Goal: Task Accomplishment & Management: Manage account settings

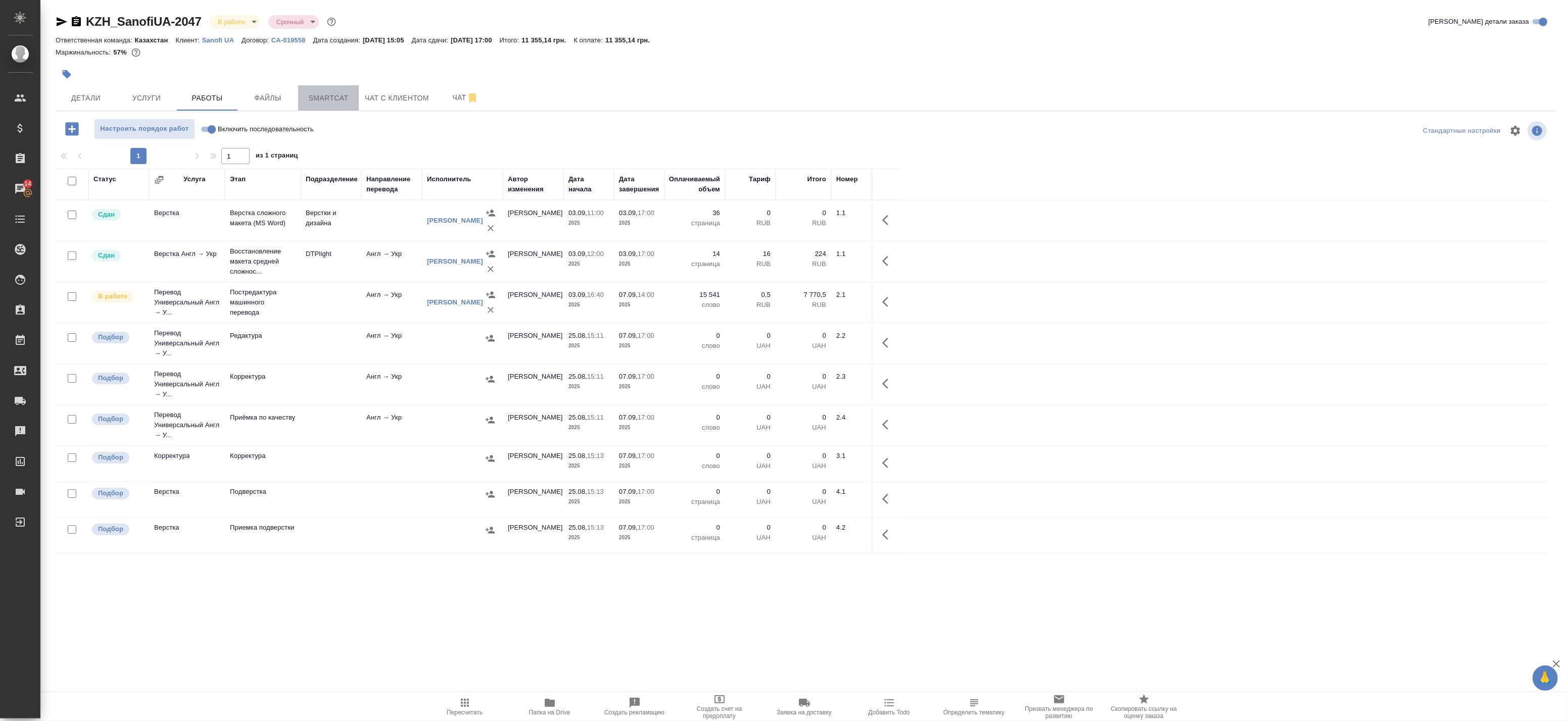
click at [344, 98] on span "Smartcat" at bounding box center [328, 98] width 49 height 12
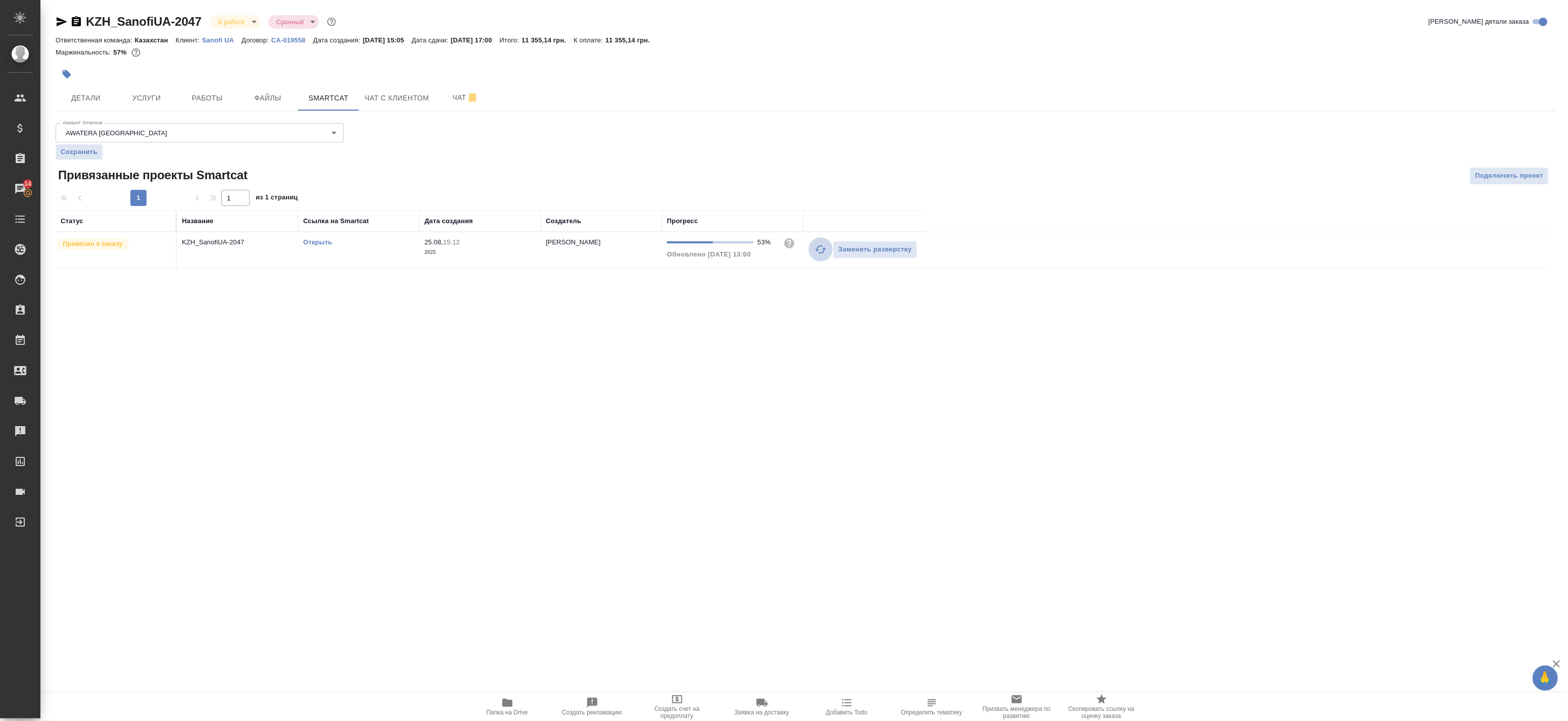
click at [822, 249] on icon "button" at bounding box center [820, 249] width 11 height 8
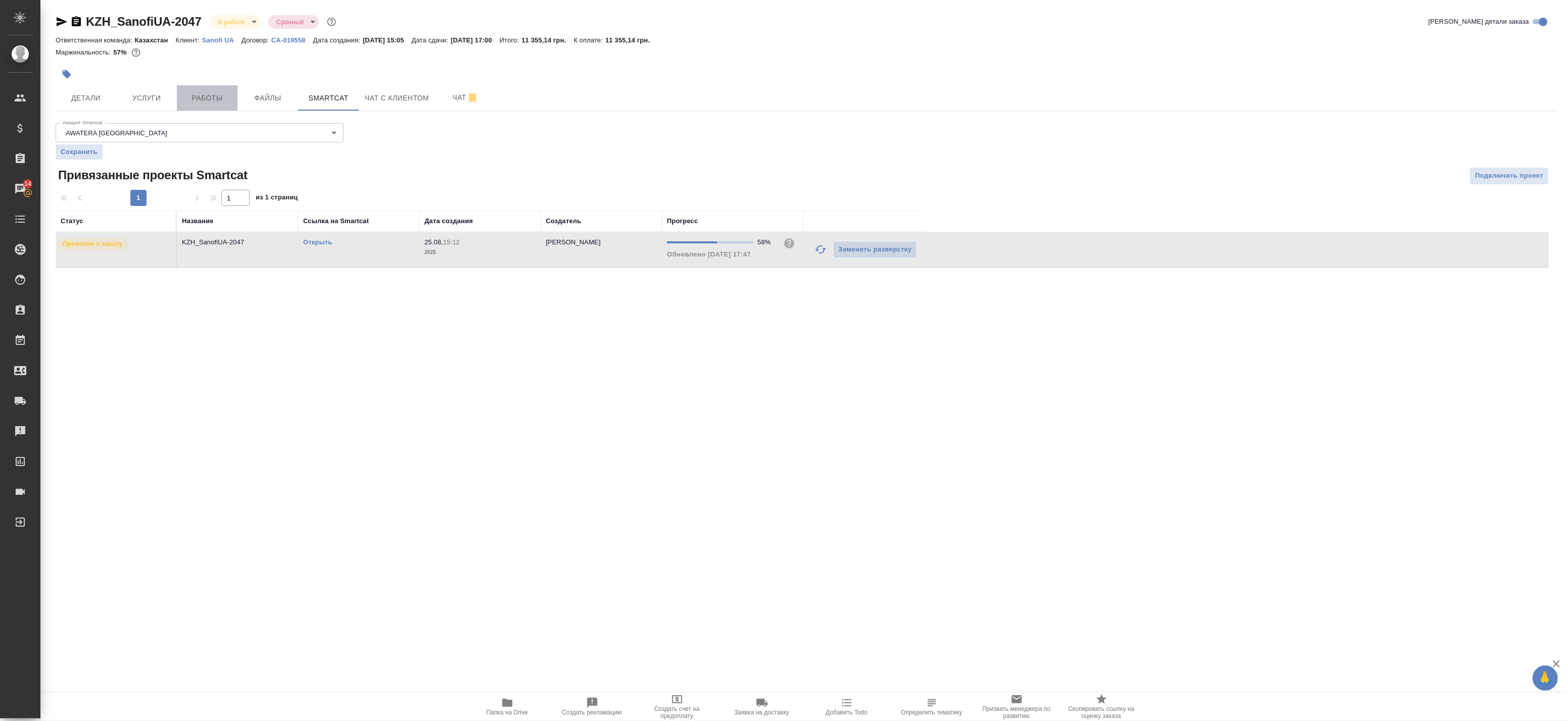
click at [214, 100] on span "Работы" at bounding box center [207, 98] width 49 height 12
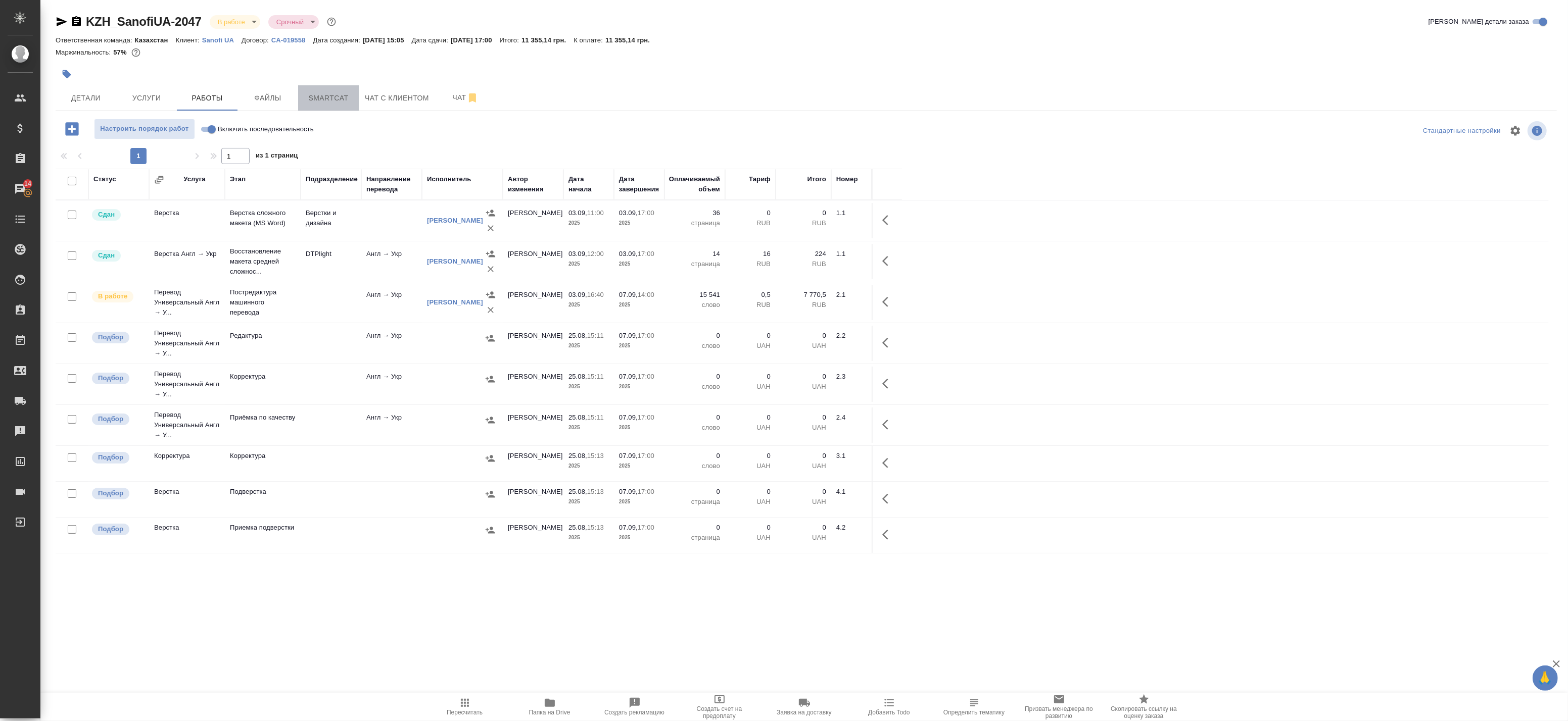
click at [334, 93] on span "Smartcat" at bounding box center [328, 98] width 49 height 12
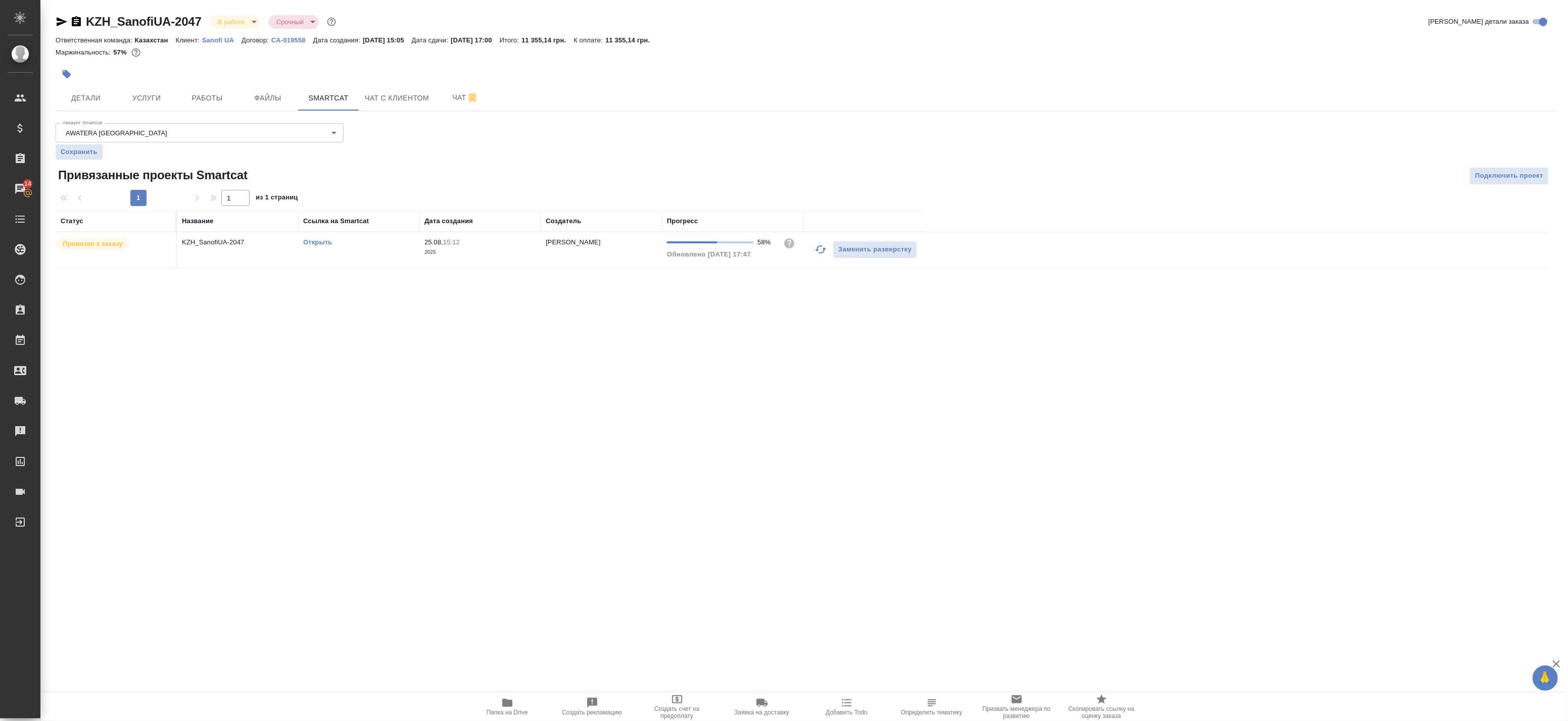
click at [315, 242] on link "Открыть" at bounding box center [318, 242] width 29 height 8
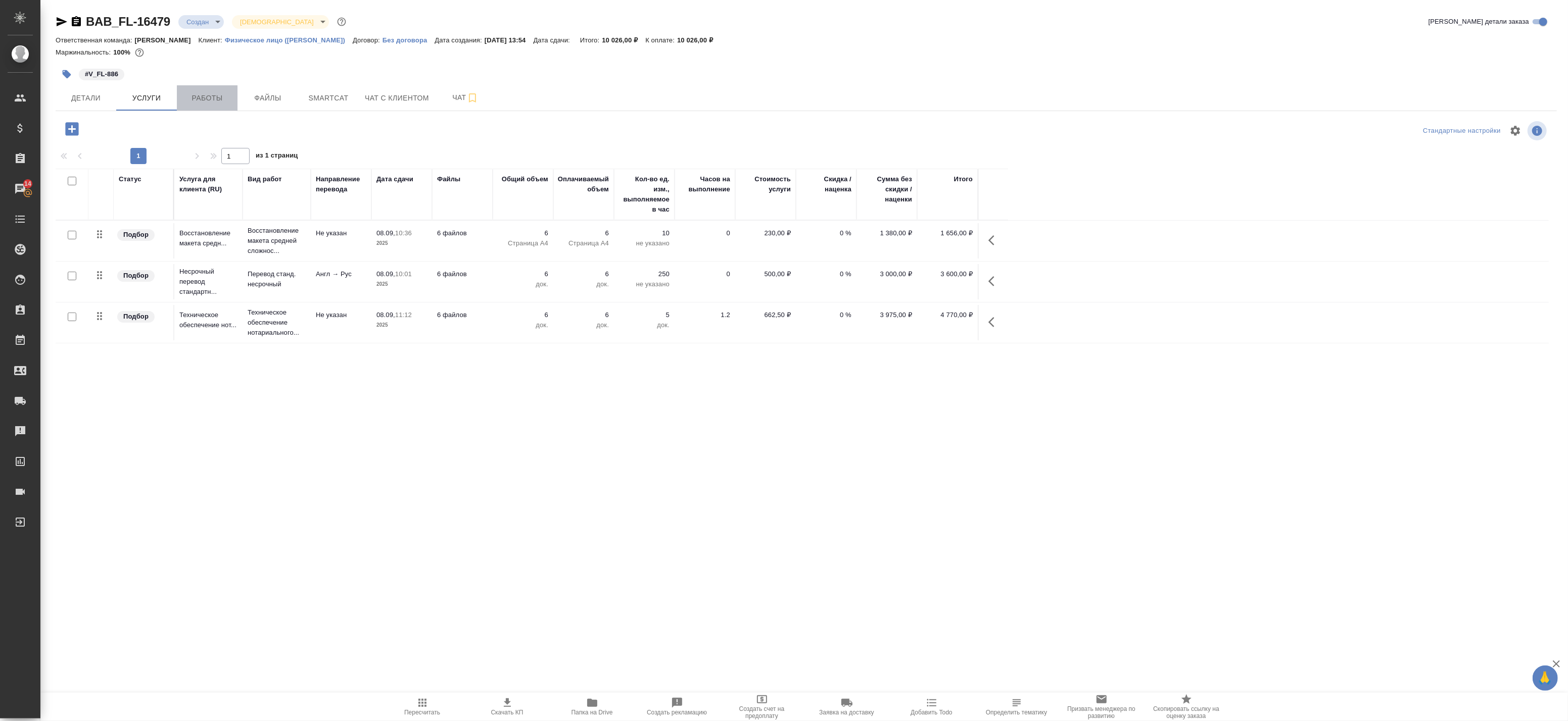
click at [214, 102] on span "Работы" at bounding box center [207, 98] width 49 height 12
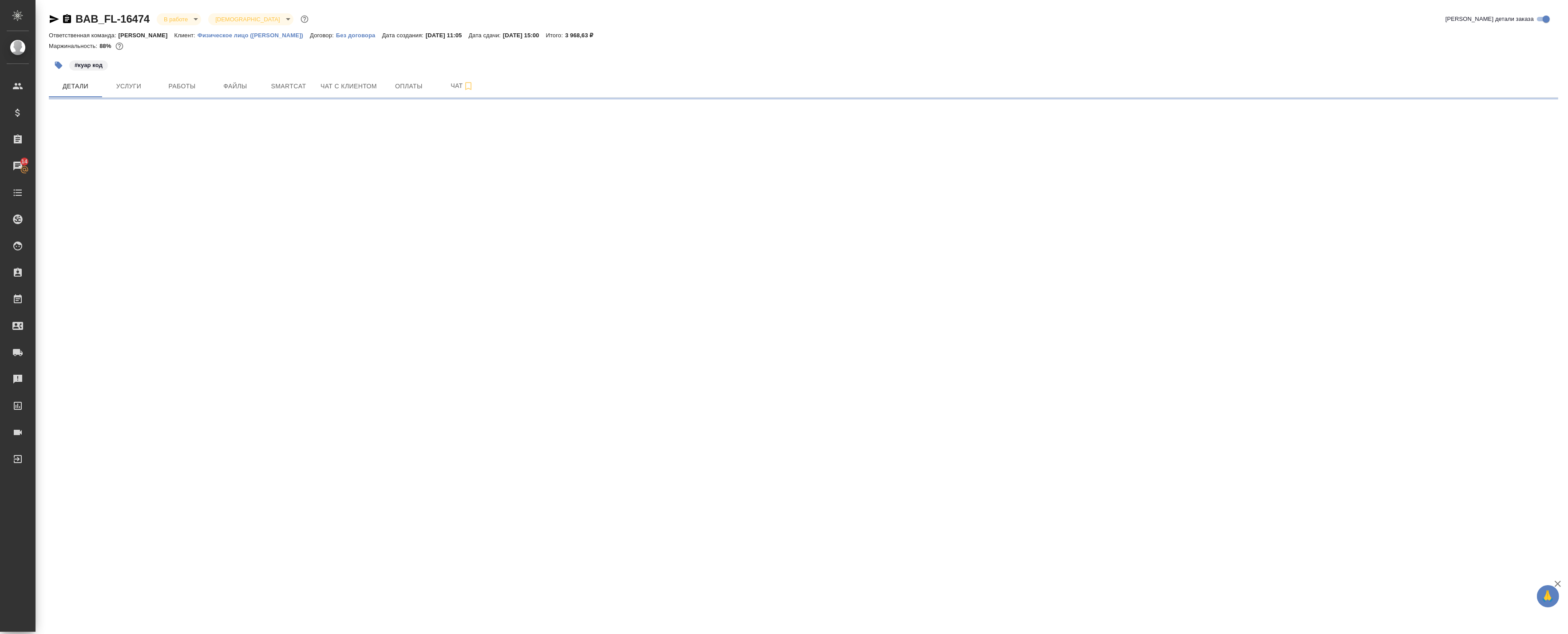
select select "RU"
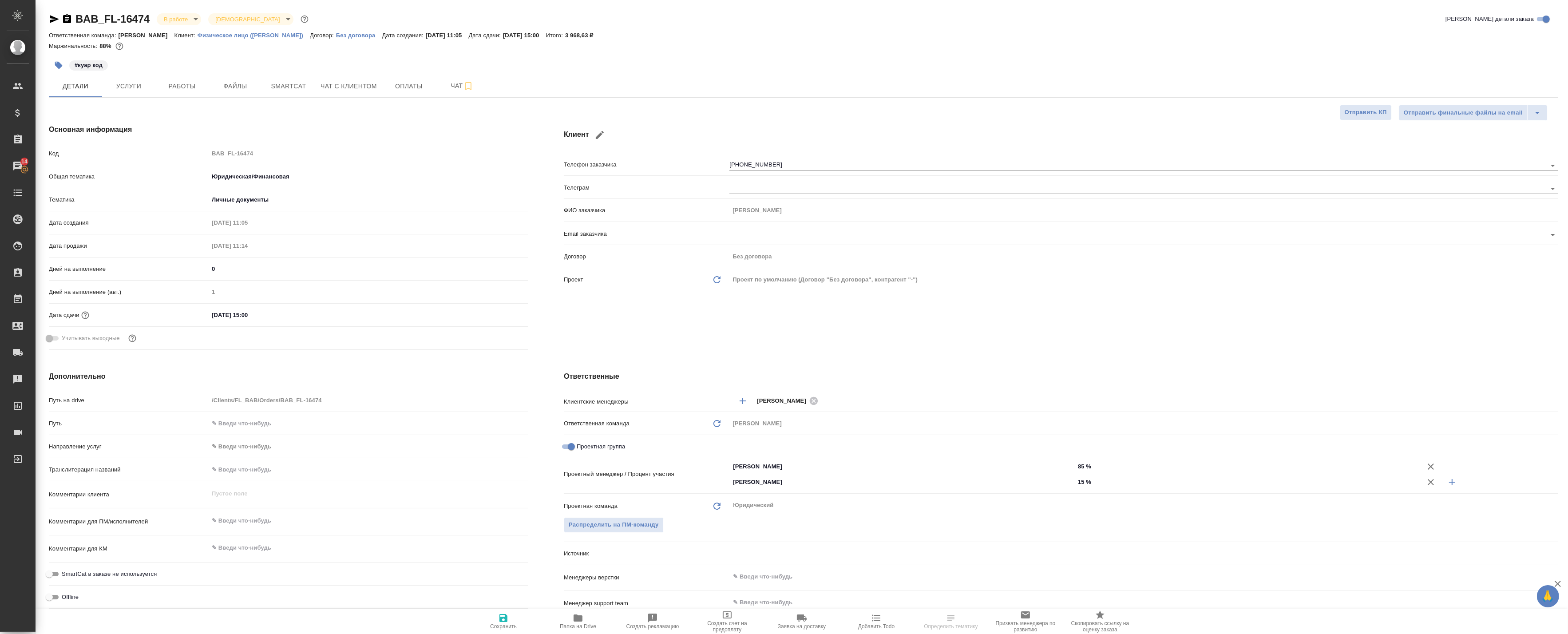
type textarea "x"
click at [196, 85] on span "Работы" at bounding box center [182, 86] width 43 height 11
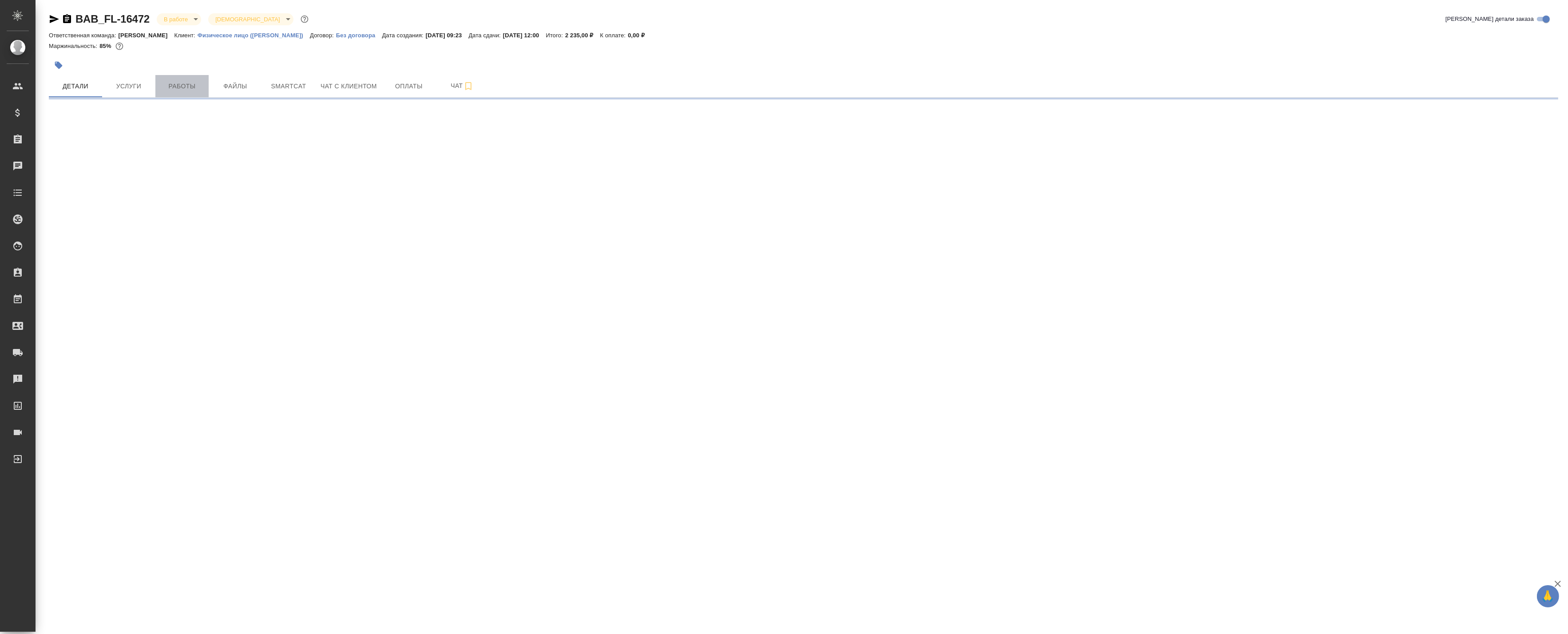
click at [198, 86] on span "Работы" at bounding box center [182, 86] width 43 height 11
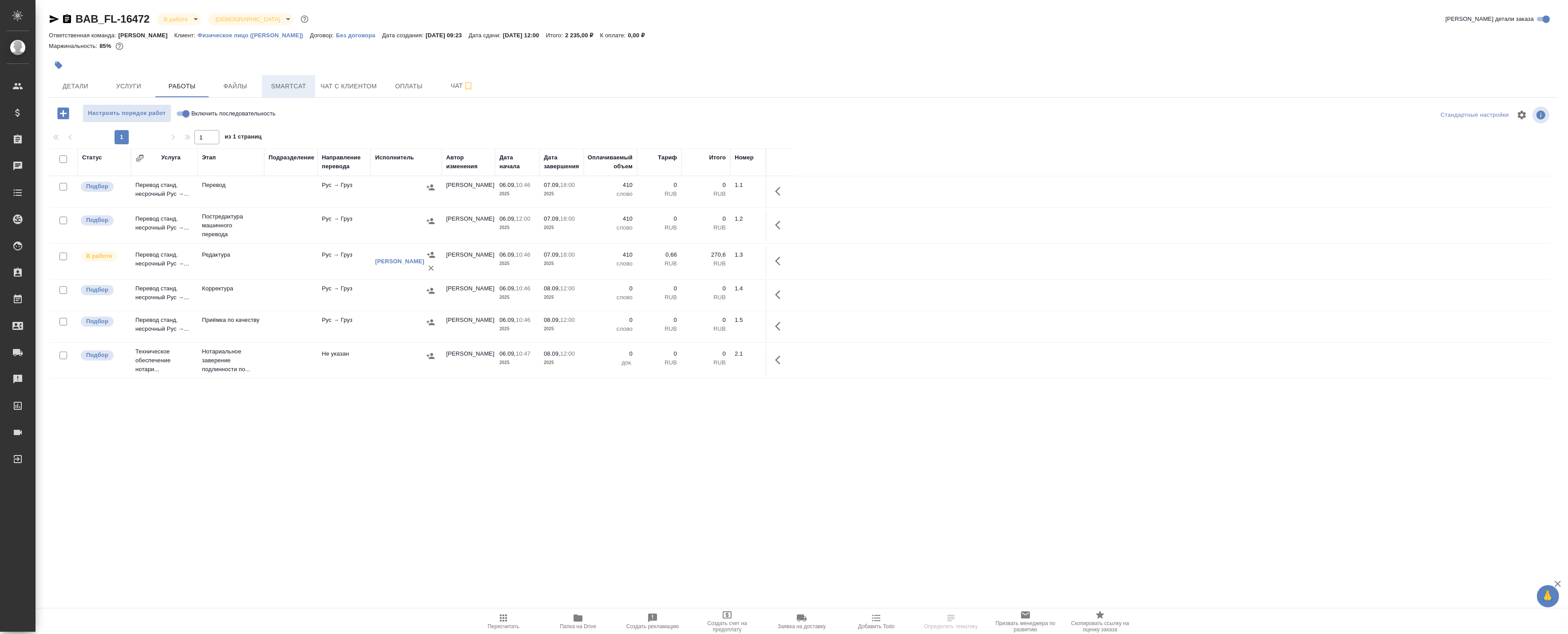
click at [273, 85] on span "Smartcat" at bounding box center [289, 86] width 43 height 11
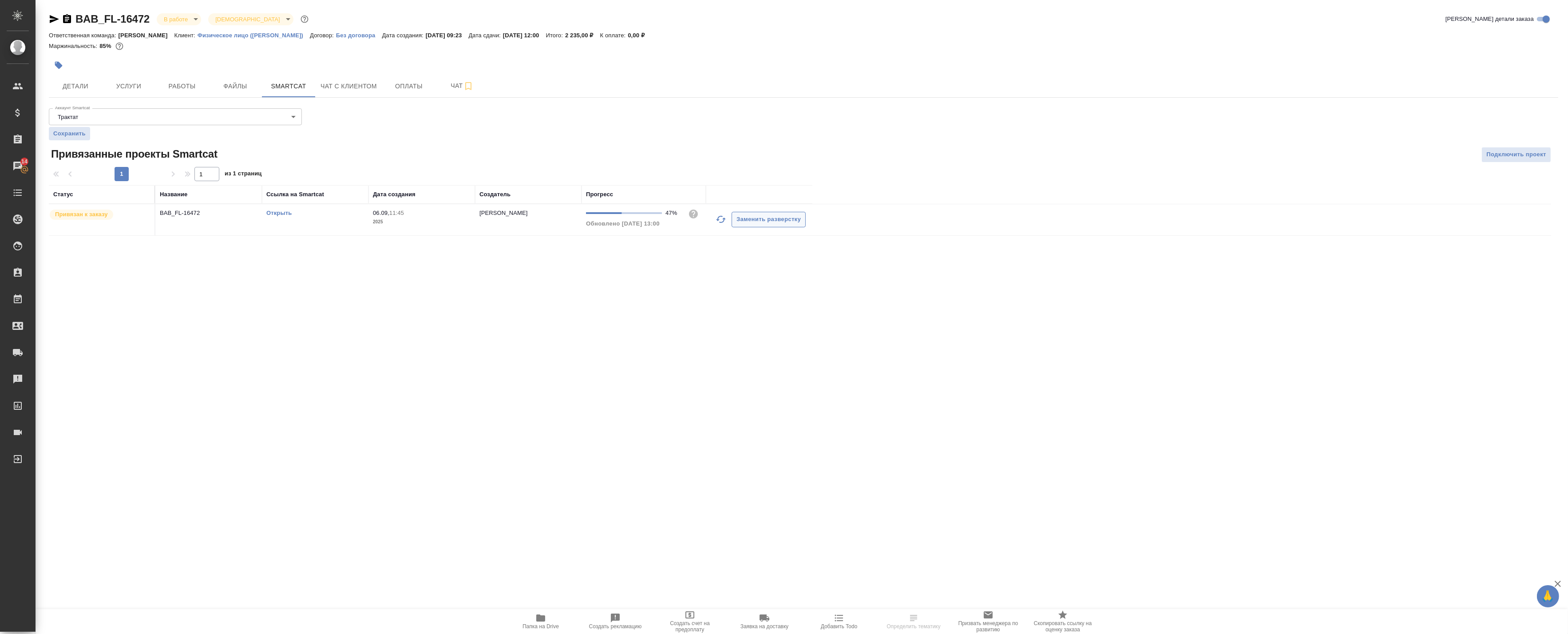
click at [718, 219] on icon "button" at bounding box center [721, 220] width 11 height 11
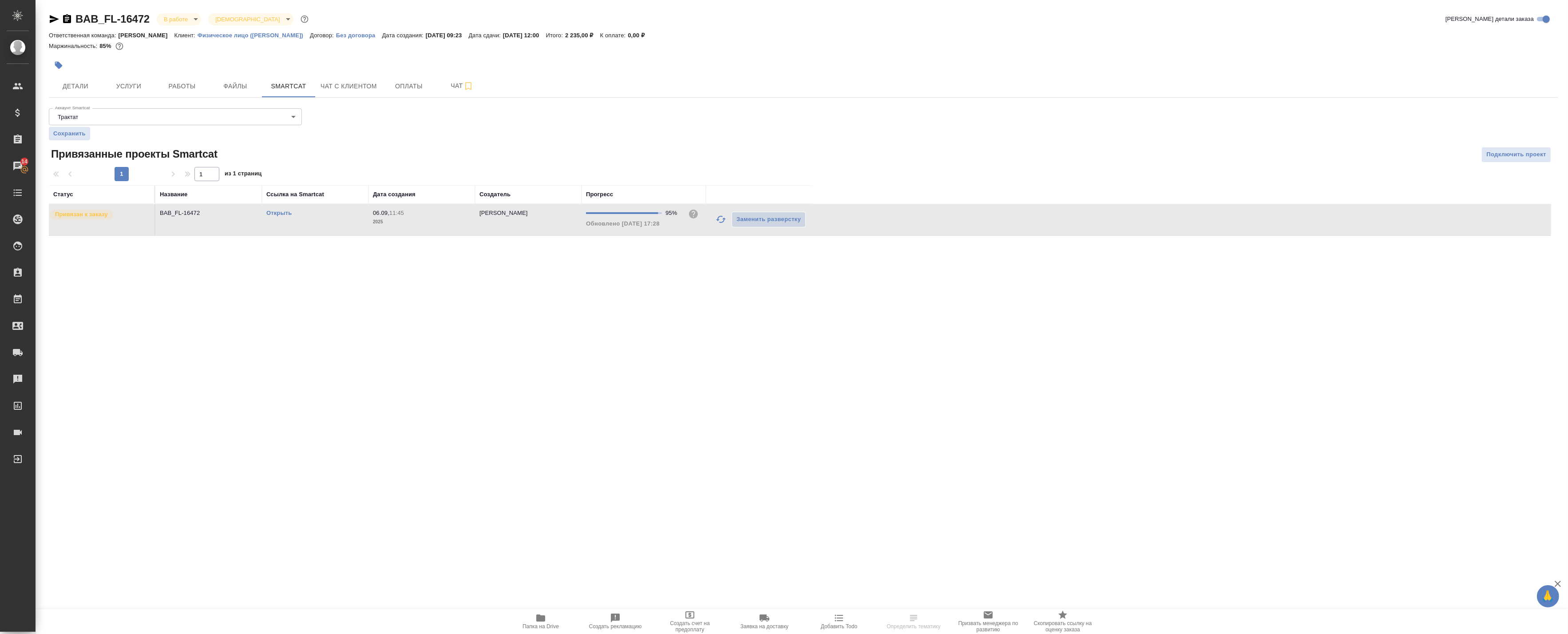
click at [281, 214] on link "Открыть" at bounding box center [279, 213] width 26 height 7
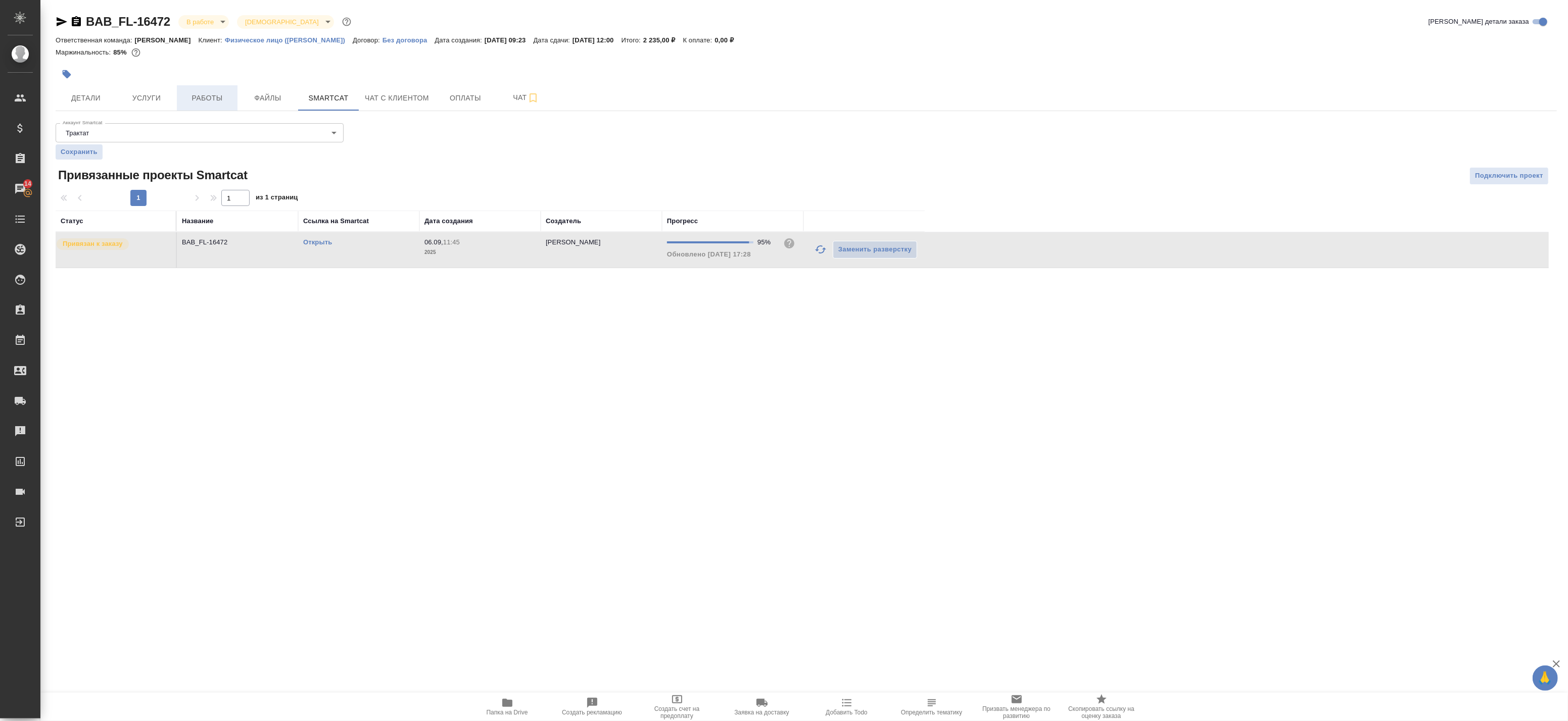
click at [199, 94] on span "Работы" at bounding box center [207, 98] width 49 height 12
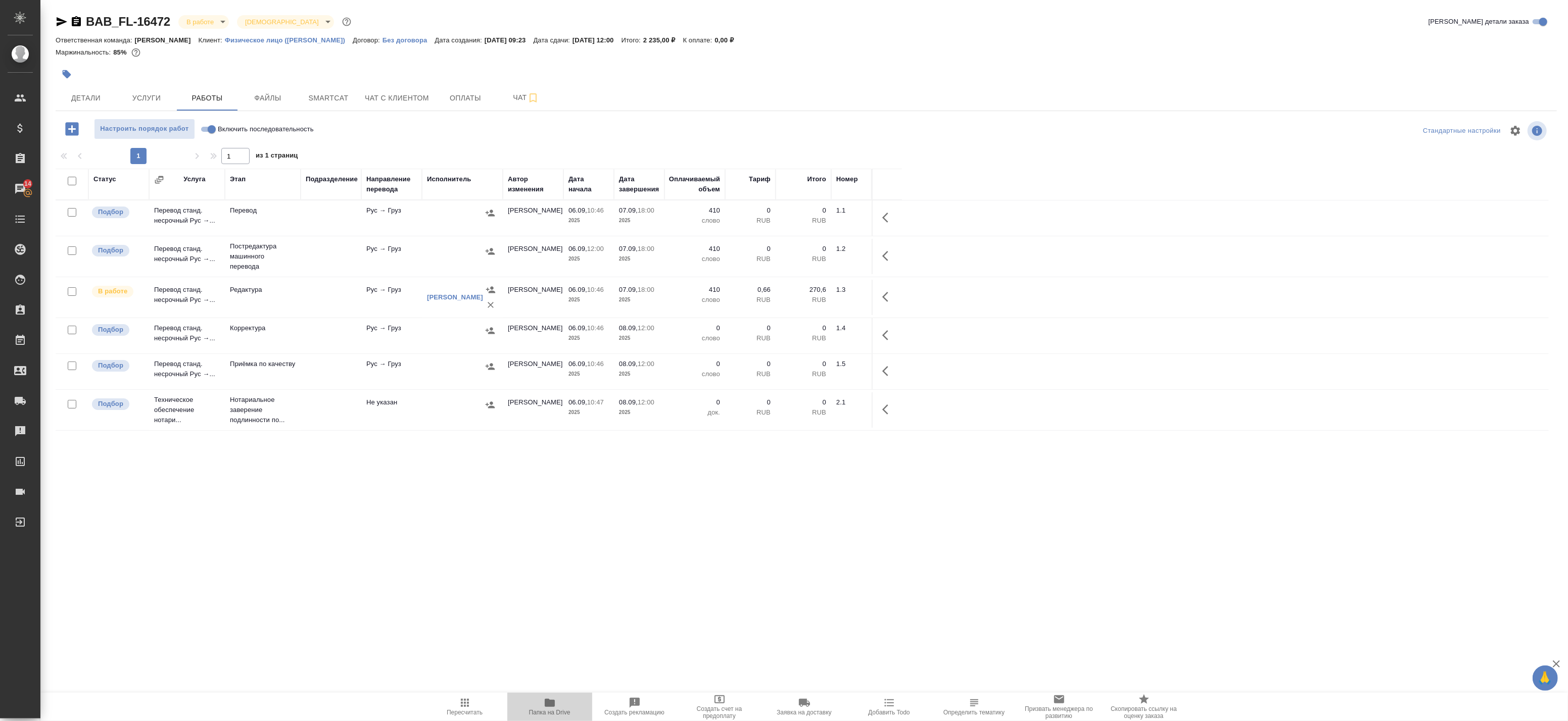
click at [556, 699] on span "Папка на Drive" at bounding box center [549, 706] width 73 height 19
click at [64, 26] on icon "button" at bounding box center [62, 22] width 12 height 12
drag, startPoint x: 883, startPoint y: 292, endPoint x: 877, endPoint y: 296, distance: 7.2
click at [883, 292] on icon "button" at bounding box center [888, 297] width 12 height 12
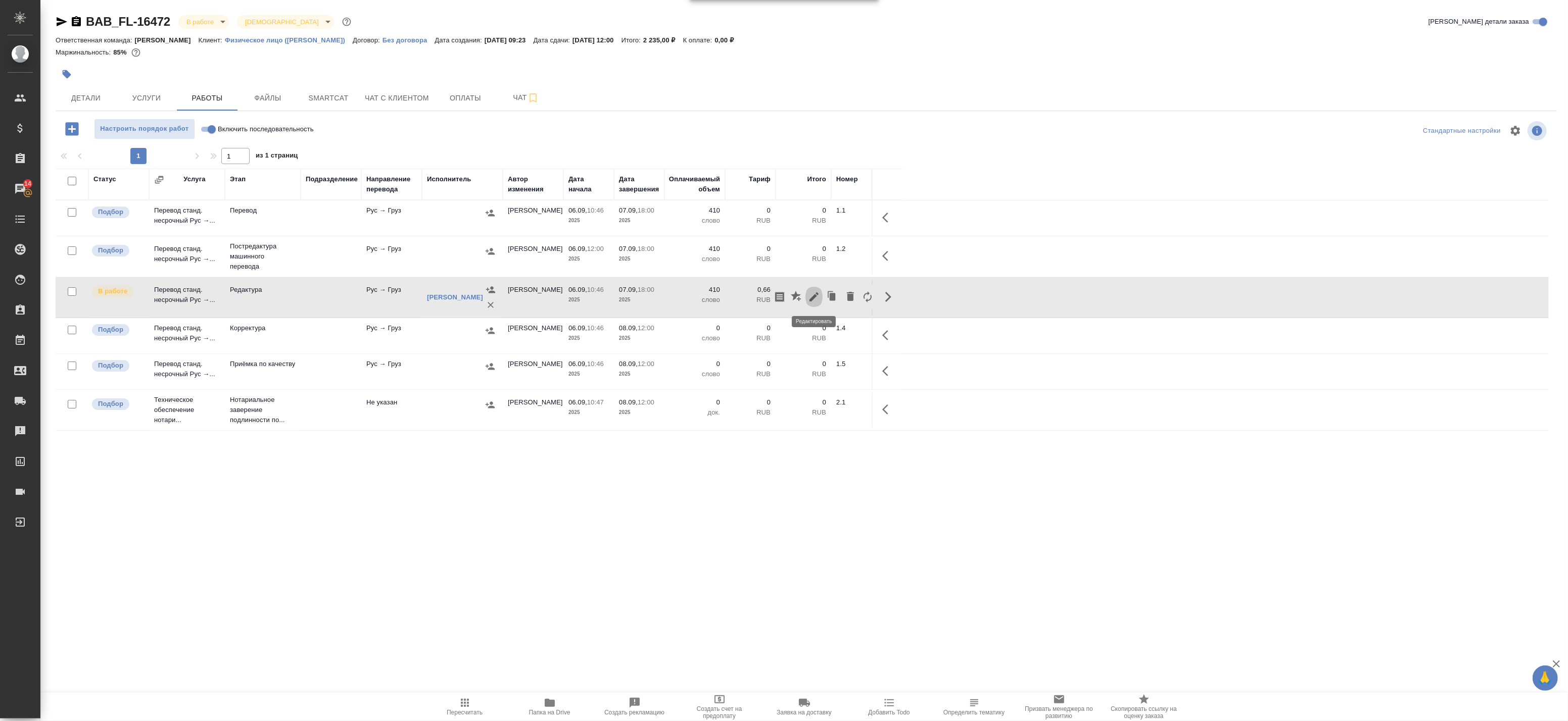
click at [813, 297] on icon "button" at bounding box center [813, 296] width 9 height 9
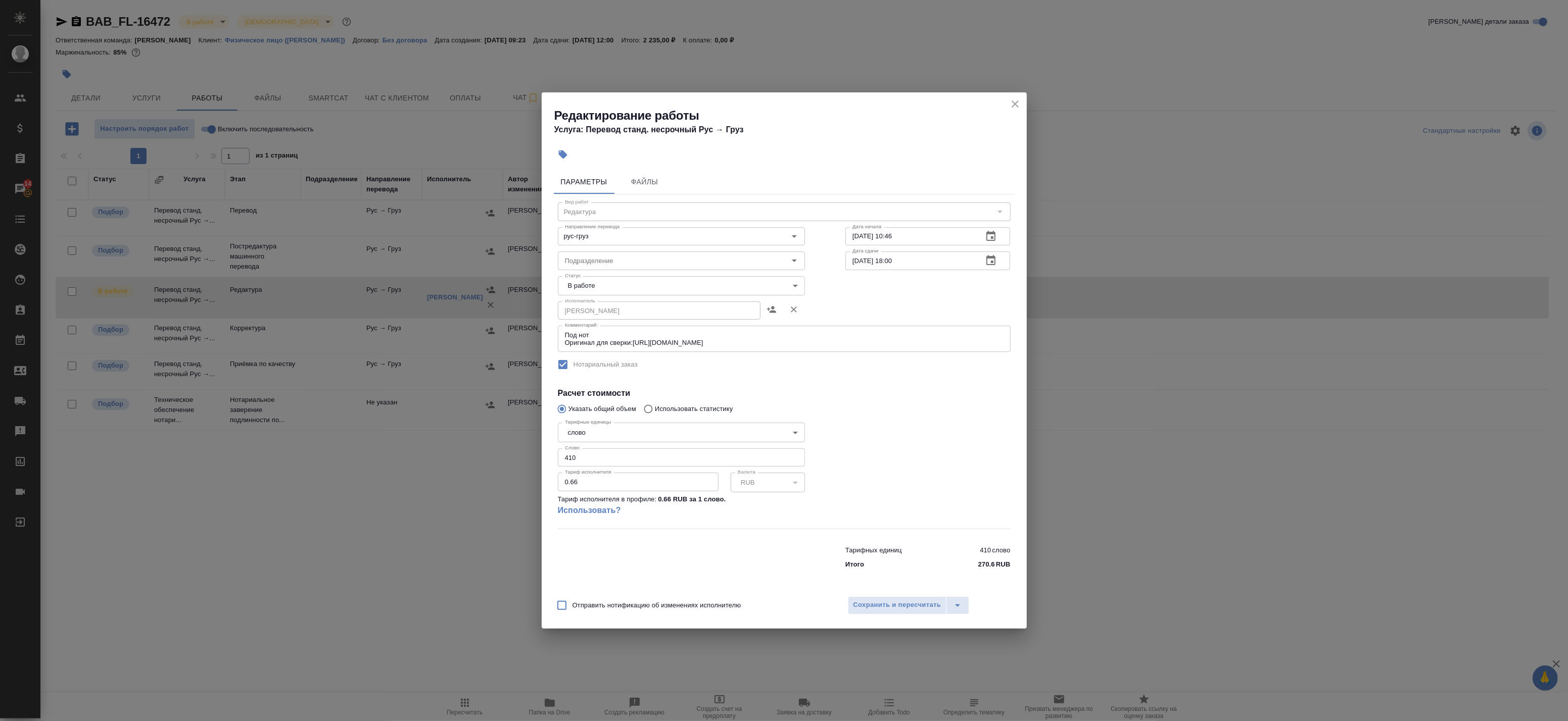
click at [608, 287] on body "🙏 .cls-1 fill:#fff; AWATERA Badanyan Artak Клиенты Спецификации Заказы 14 Чаты …" at bounding box center [784, 360] width 1568 height 721
click at [599, 305] on button "Выполнен" at bounding box center [584, 303] width 37 height 11
type input "completed"
click at [865, 612] on button "Сохранить и пересчитать" at bounding box center [897, 605] width 99 height 18
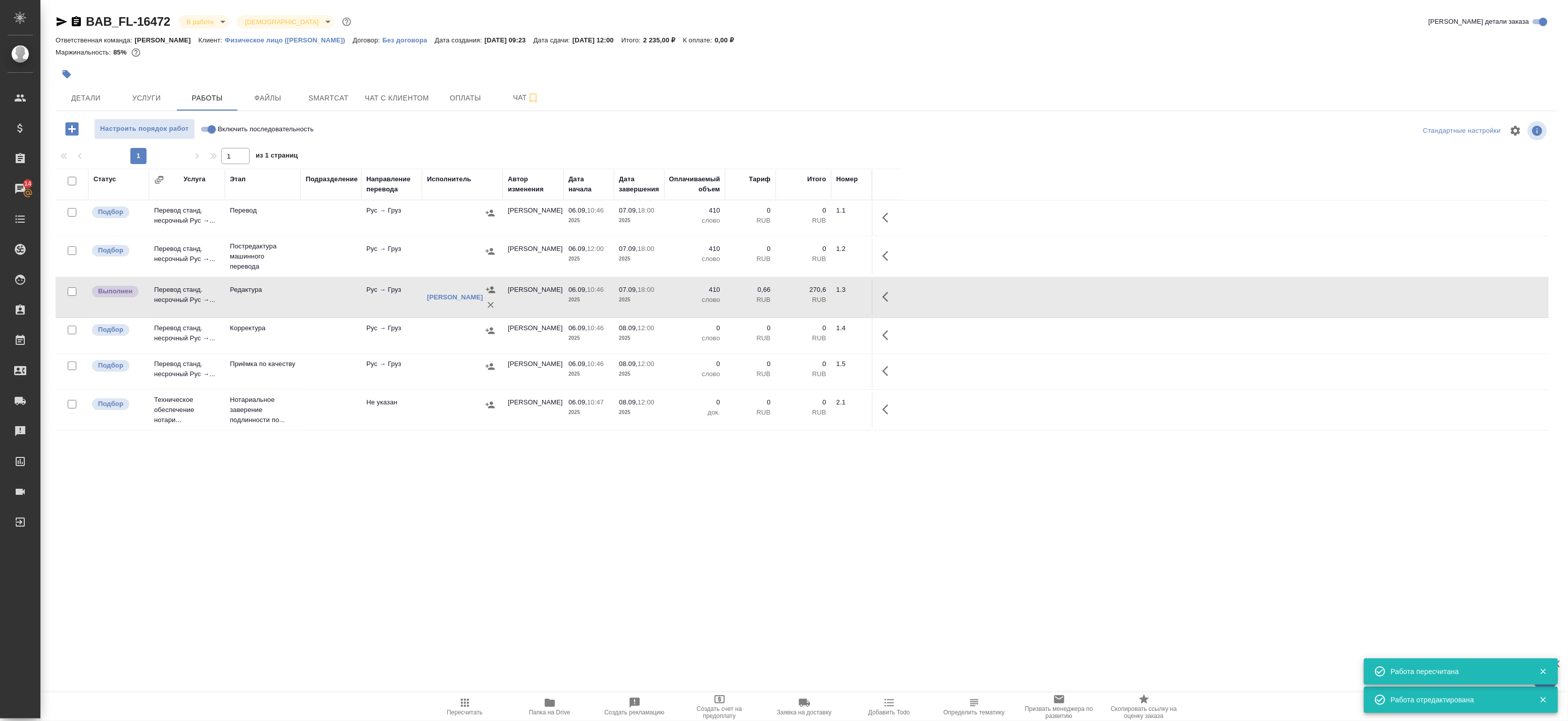
drag, startPoint x: 62, startPoint y: 17, endPoint x: 68, endPoint y: 25, distance: 10.0
click at [62, 17] on icon "button" at bounding box center [62, 22] width 12 height 12
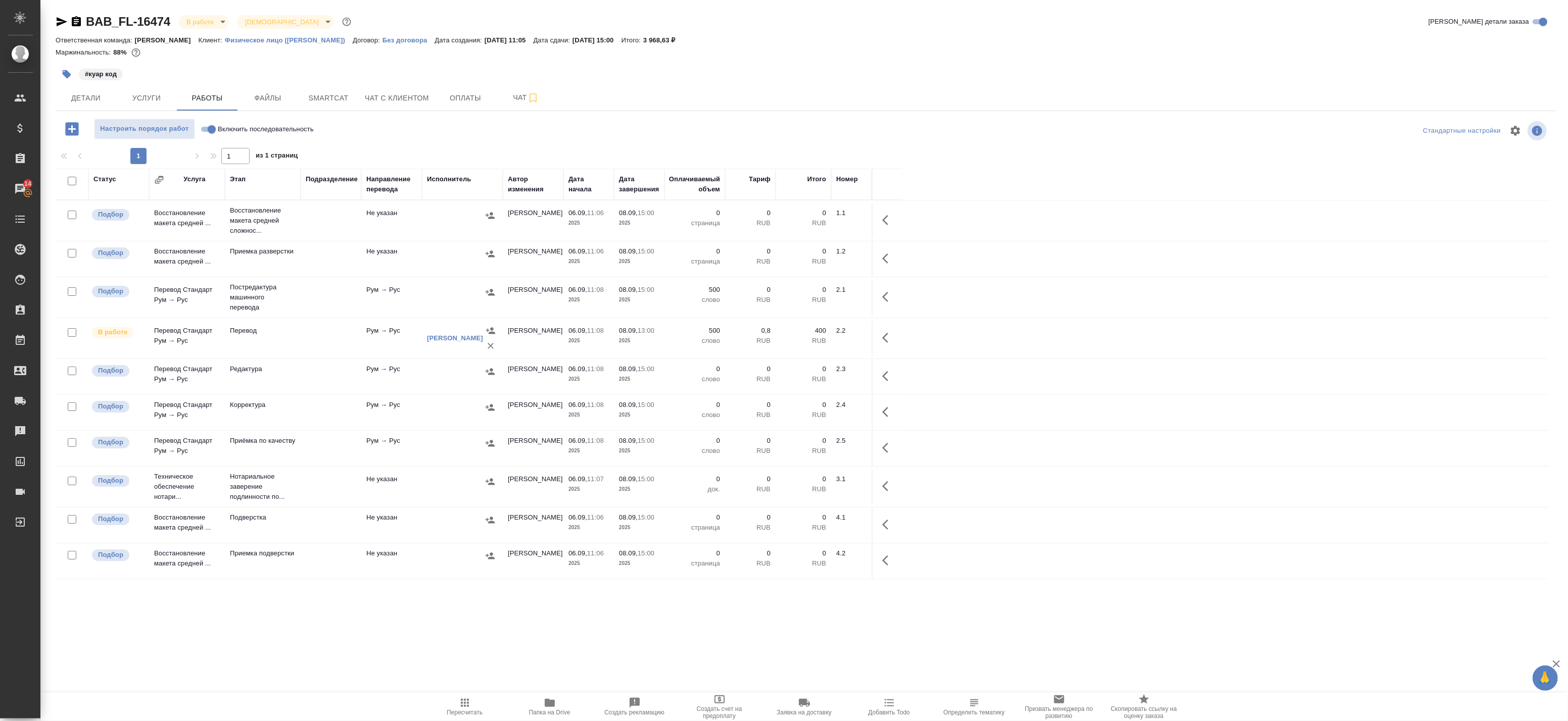
click at [1294, 646] on div "BAB_FL-16474 В работе inProgress Святая троица holyTrinity Кратко детали заказа…" at bounding box center [806, 324] width 1513 height 649
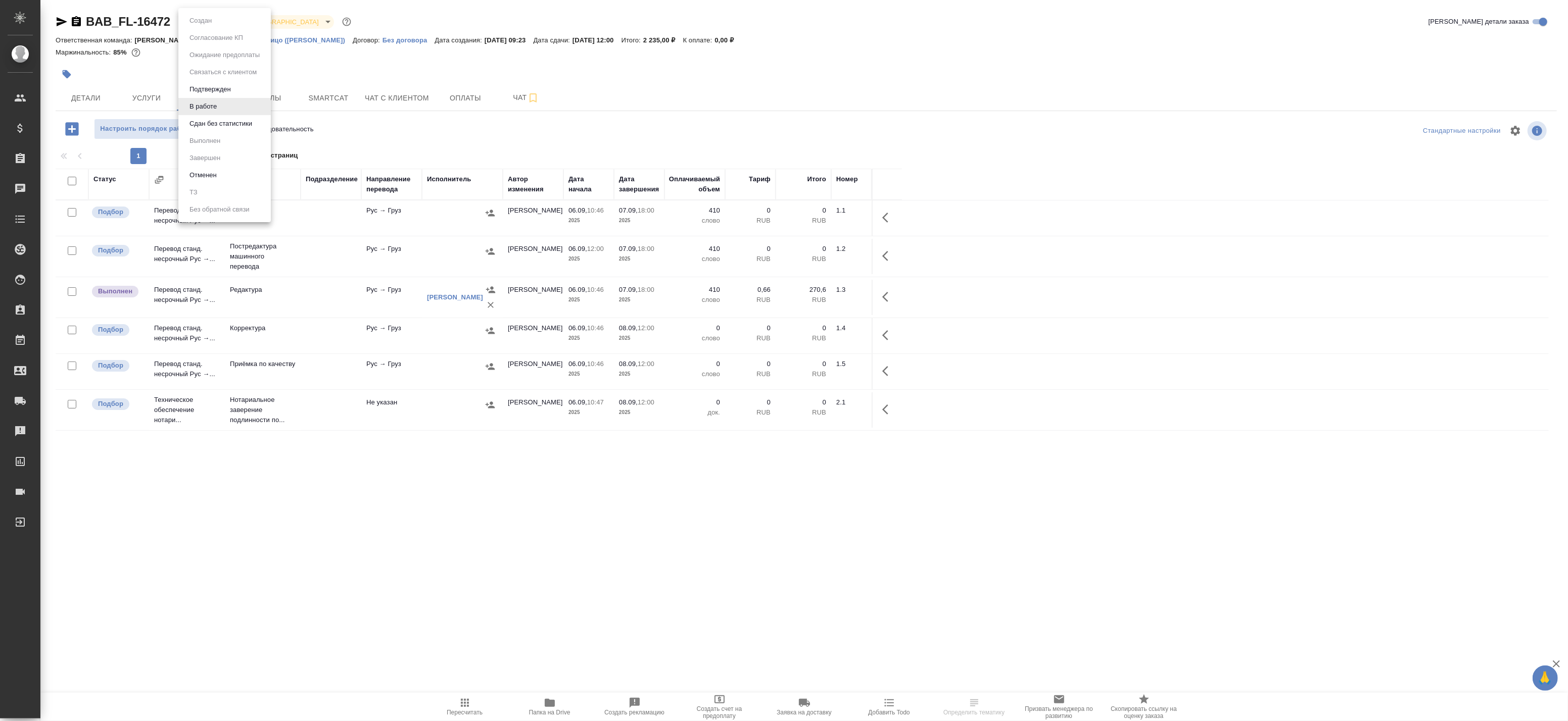
click at [213, 24] on body "🙏 .cls-1 fill:#fff; AWATERA Badanyan Artak Клиенты Спецификации Заказы Чаты Tod…" at bounding box center [784, 360] width 1568 height 721
click at [218, 129] on button "Сдан без статистики" at bounding box center [220, 124] width 69 height 11
click at [74, 179] on input "checkbox" at bounding box center [72, 181] width 8 height 8
checkbox input "true"
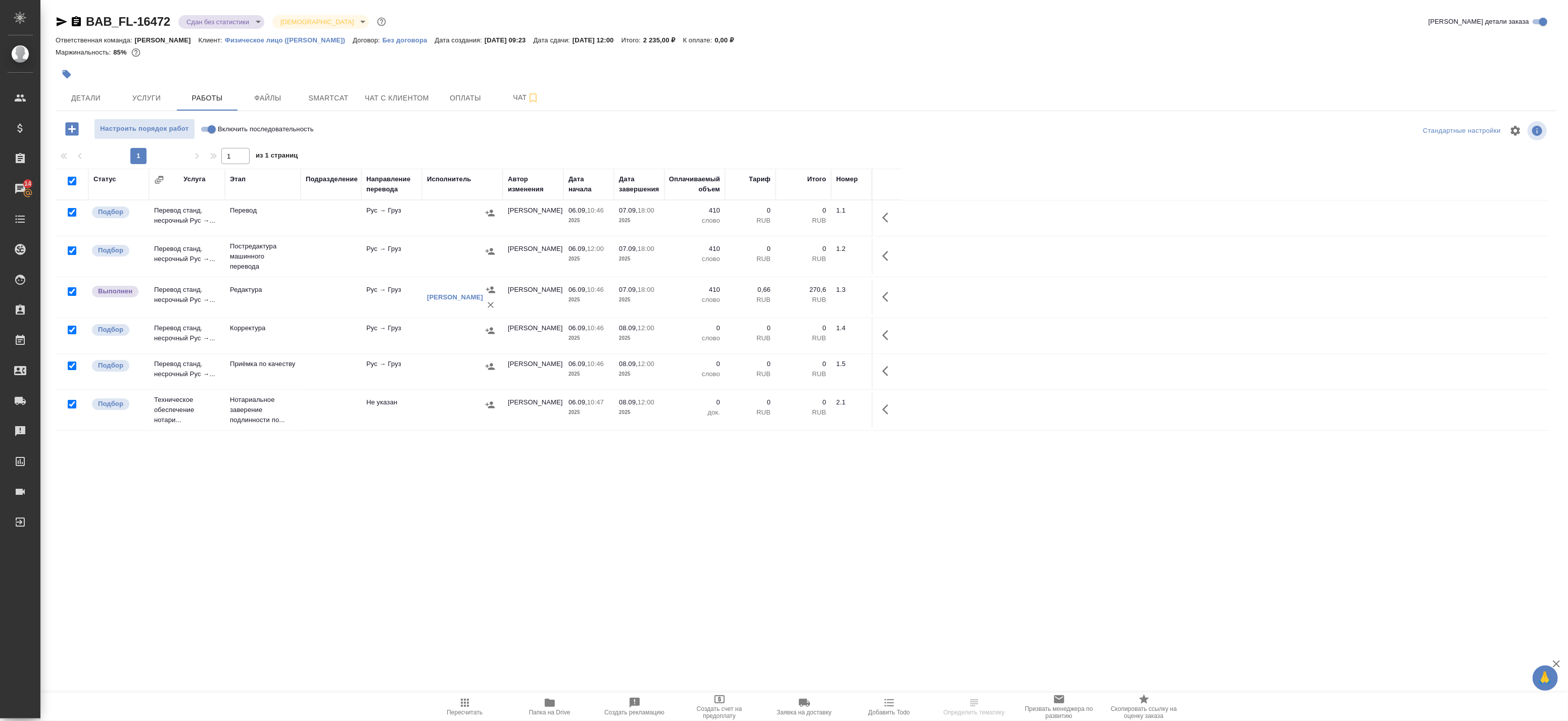
checkbox input "true"
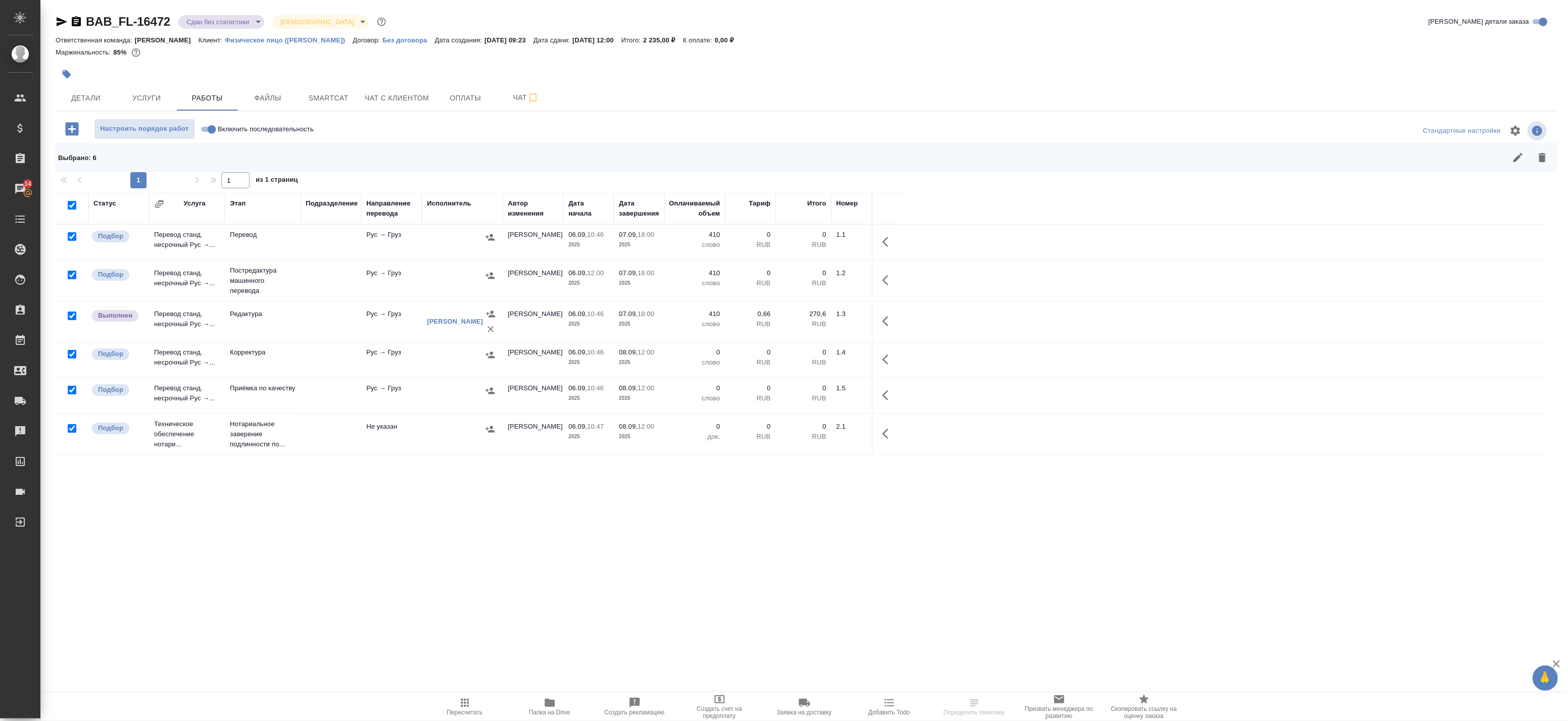
click at [72, 317] on input "checkbox" at bounding box center [72, 316] width 8 height 8
checkbox input "false"
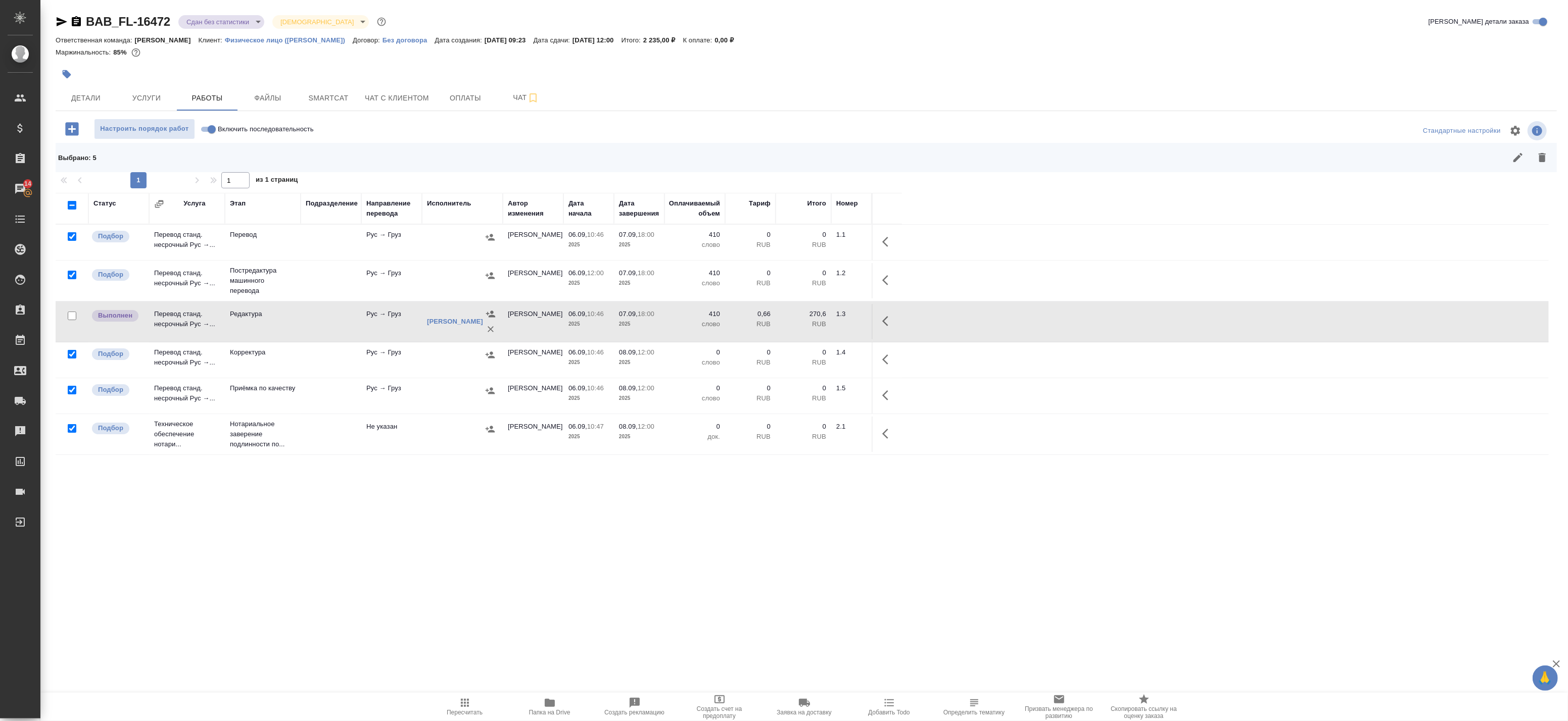
click at [73, 427] on input "checkbox" at bounding box center [72, 429] width 8 height 8
checkbox input "false"
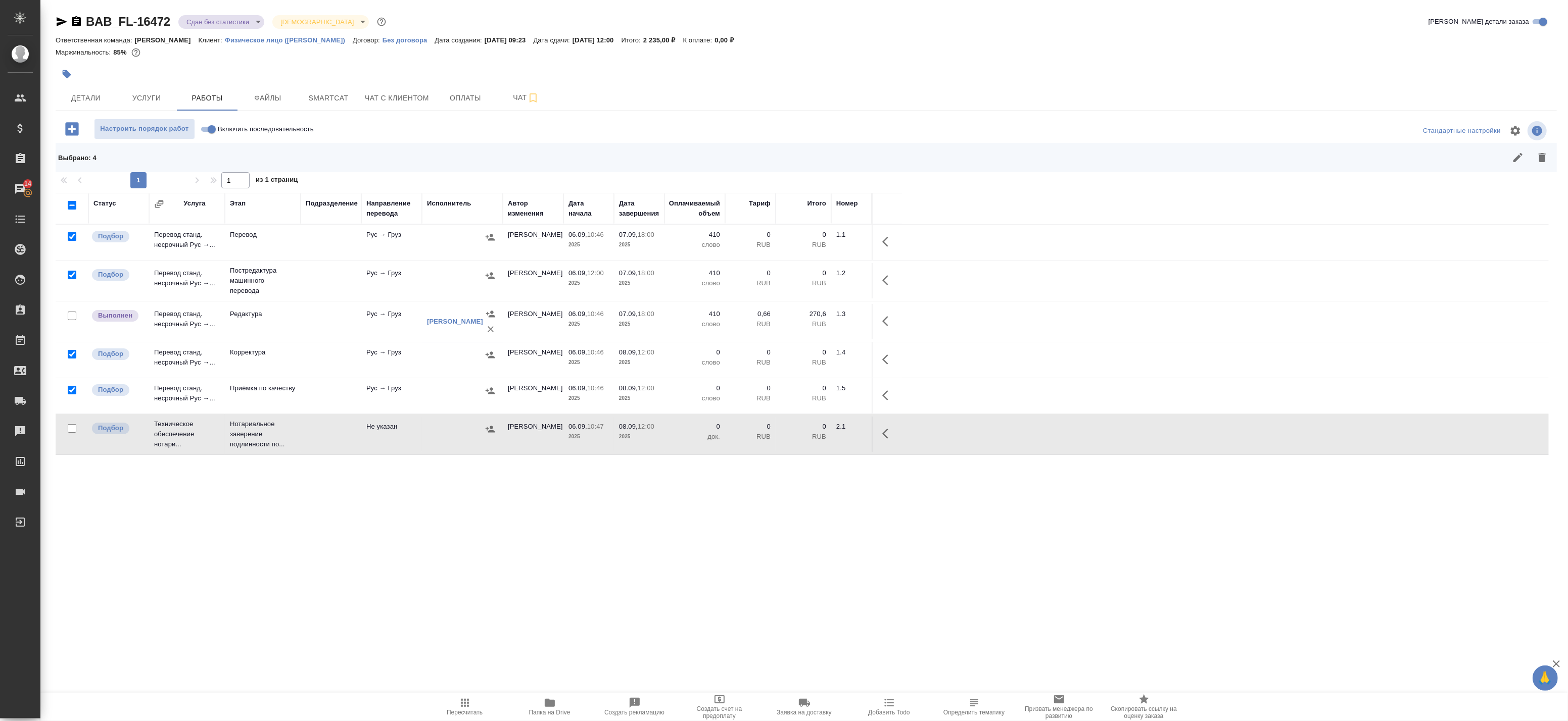
click at [1539, 158] on icon "button" at bounding box center [1542, 158] width 12 height 12
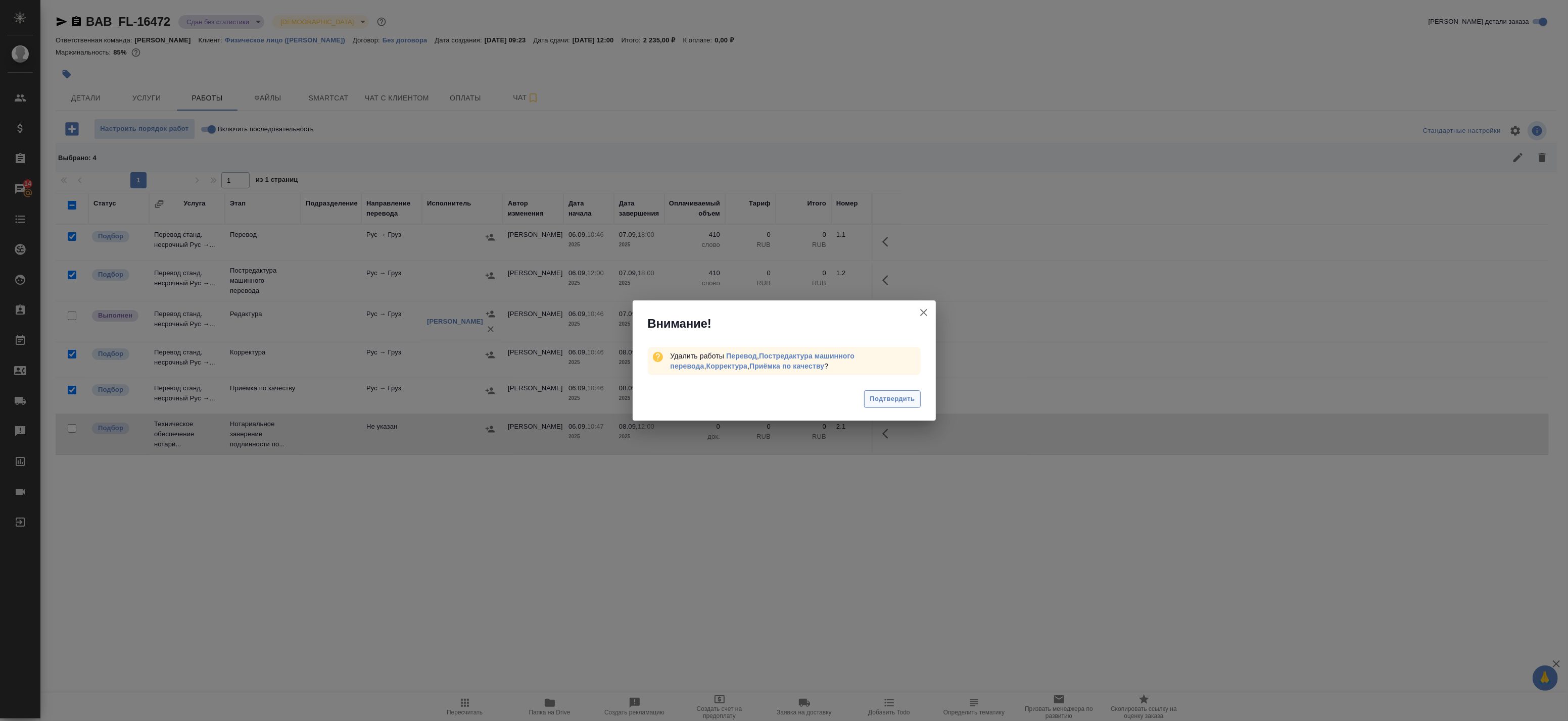
click at [888, 398] on span "Подтвердить" at bounding box center [892, 399] width 45 height 12
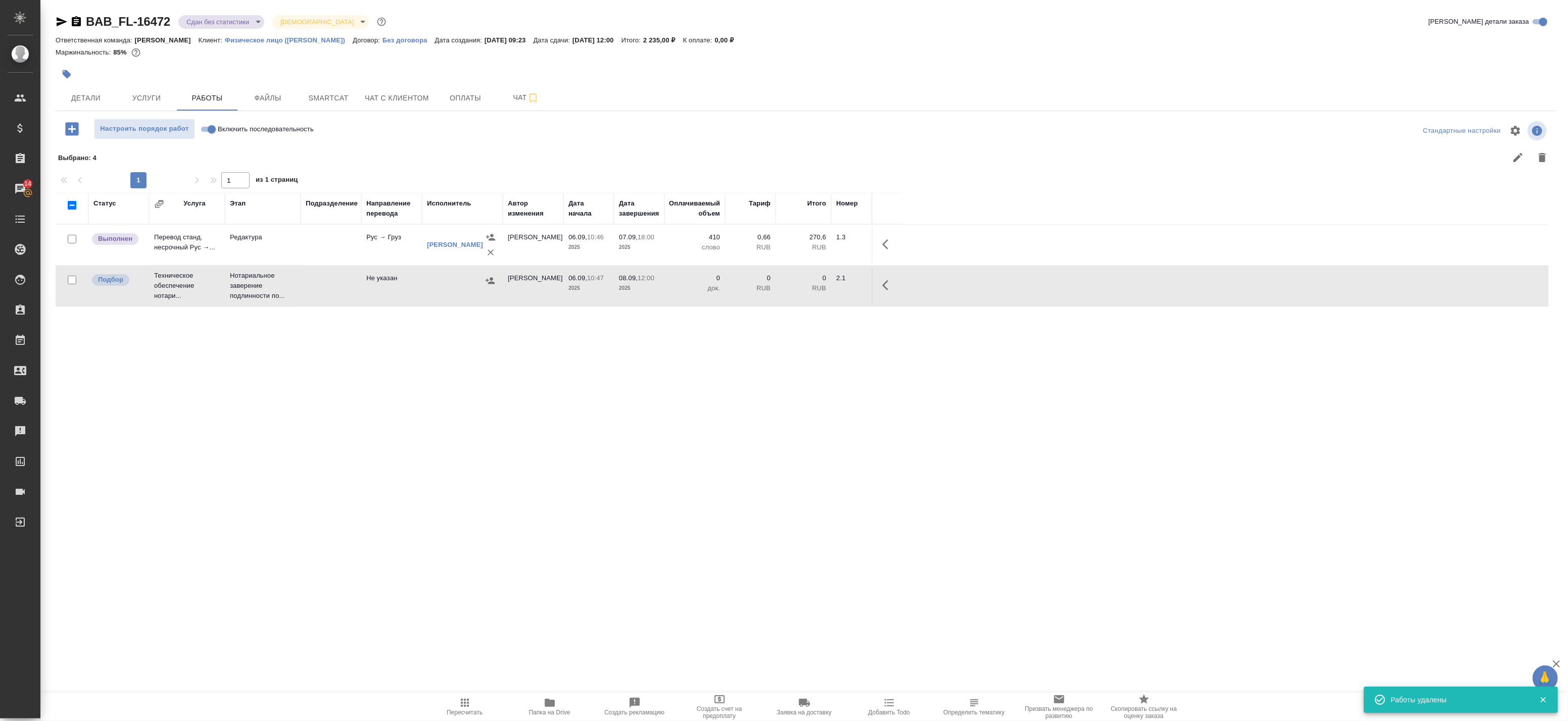
click at [698, 355] on div "Статус Услуга Этап Подразделение Направление перевода Исполнитель Автор изменен…" at bounding box center [802, 420] width 1493 height 454
click at [205, 14] on div "BAB_FL-16472 Сдан без статистики distributed Святая троица holyTrinity" at bounding box center [222, 21] width 333 height 16
click at [208, 19] on body "🙏 .cls-1 fill:#fff; AWATERA Badanyan Artak Клиенты Спецификации Заказы 14 Чаты …" at bounding box center [784, 360] width 1568 height 721
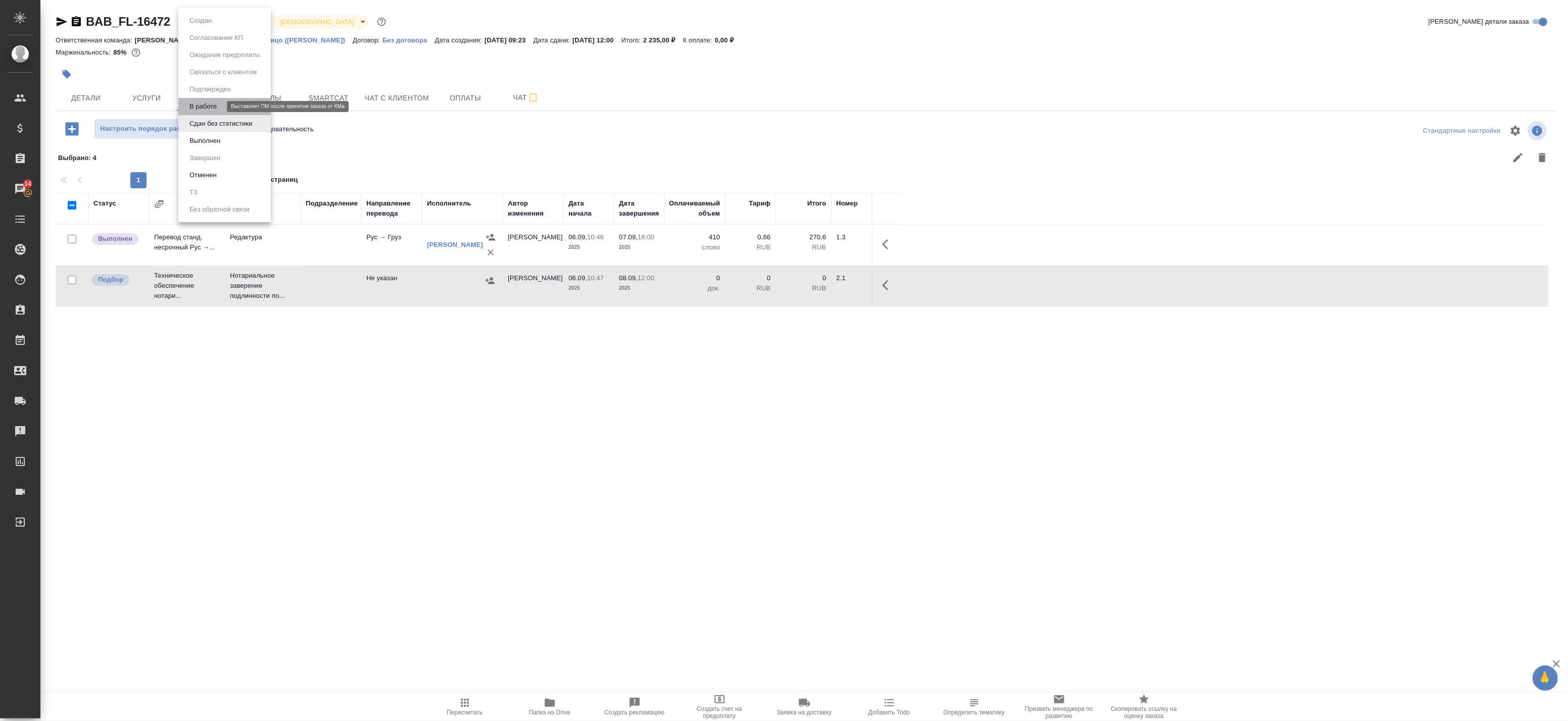
click at [206, 105] on button "В работе" at bounding box center [203, 107] width 33 height 11
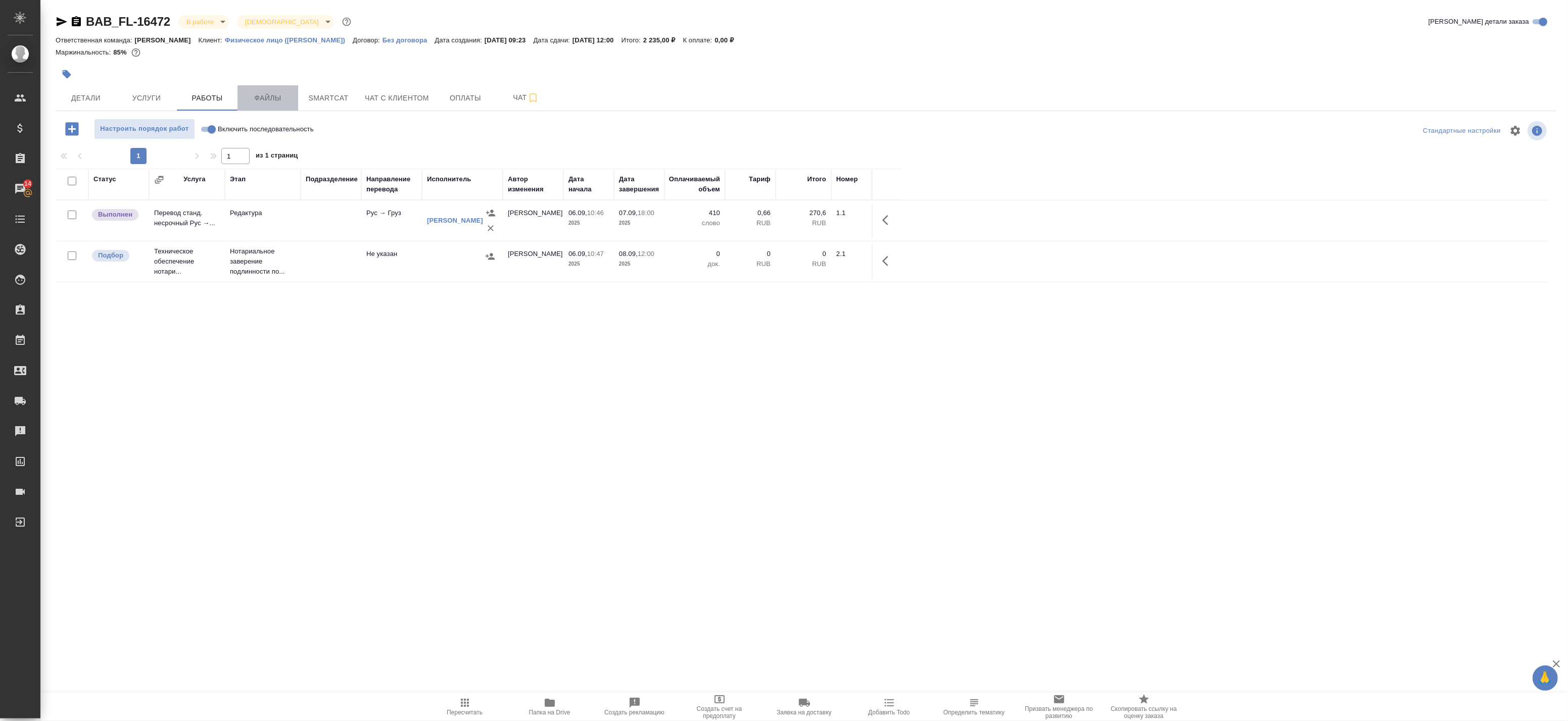
click at [274, 100] on span "Файлы" at bounding box center [268, 98] width 49 height 12
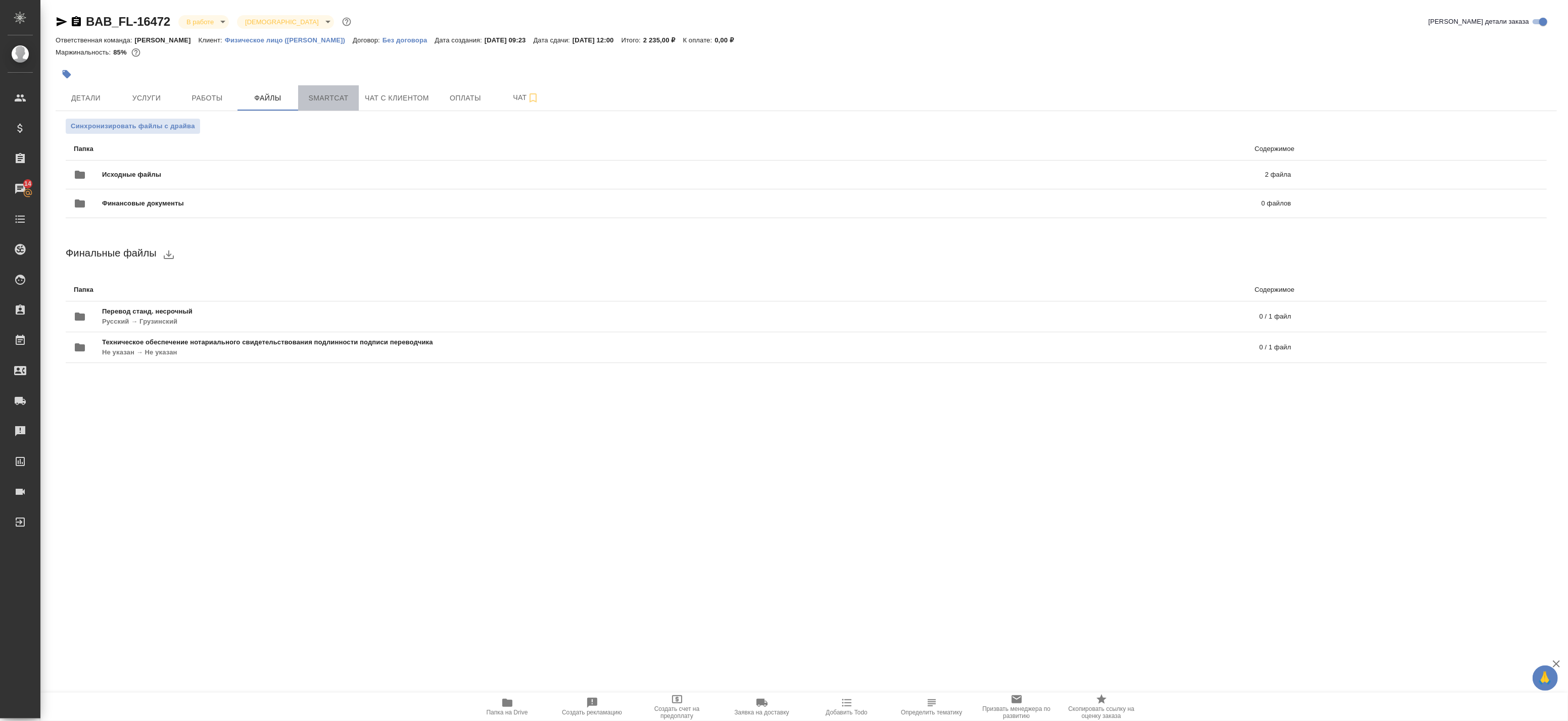
click at [344, 96] on span "Smartcat" at bounding box center [328, 98] width 49 height 12
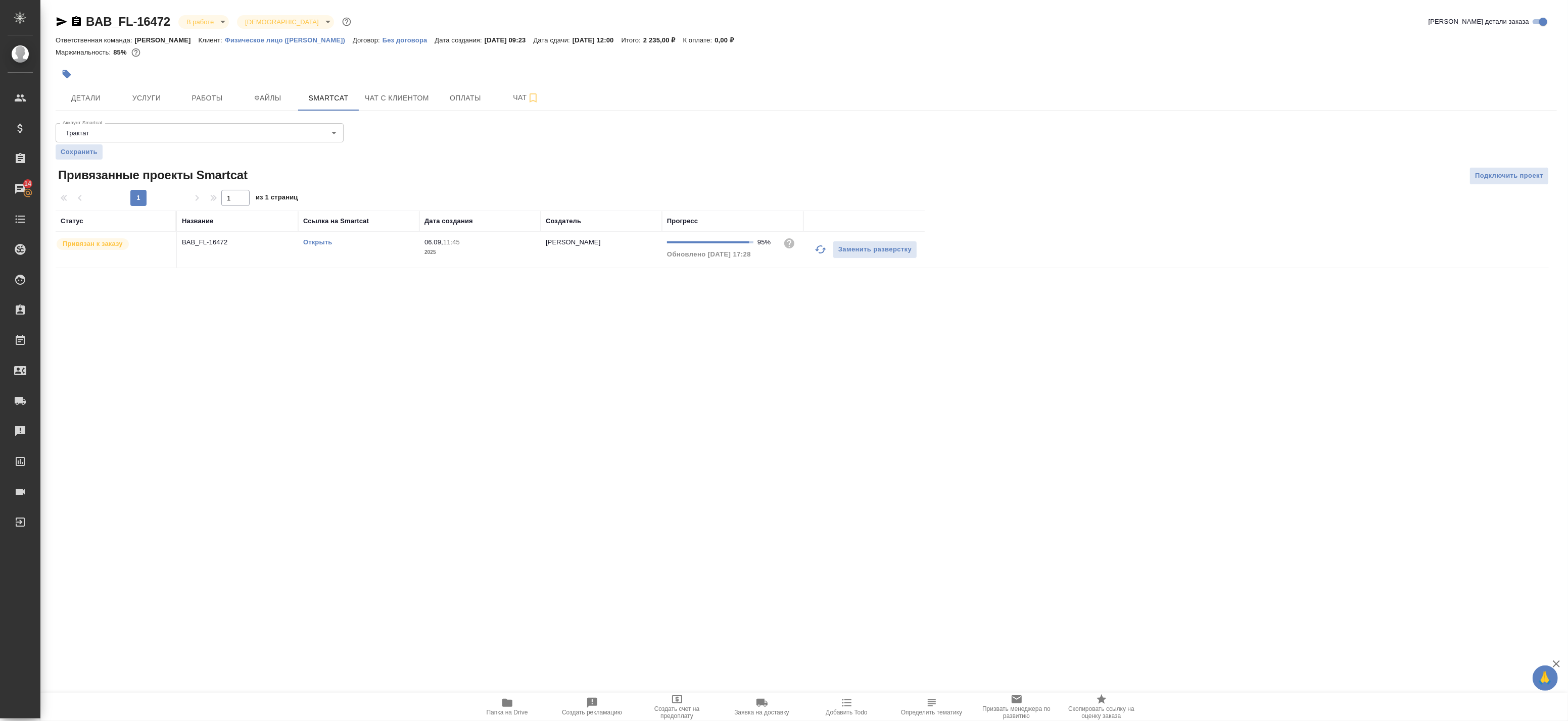
click at [313, 242] on link "Открыть" at bounding box center [318, 242] width 29 height 8
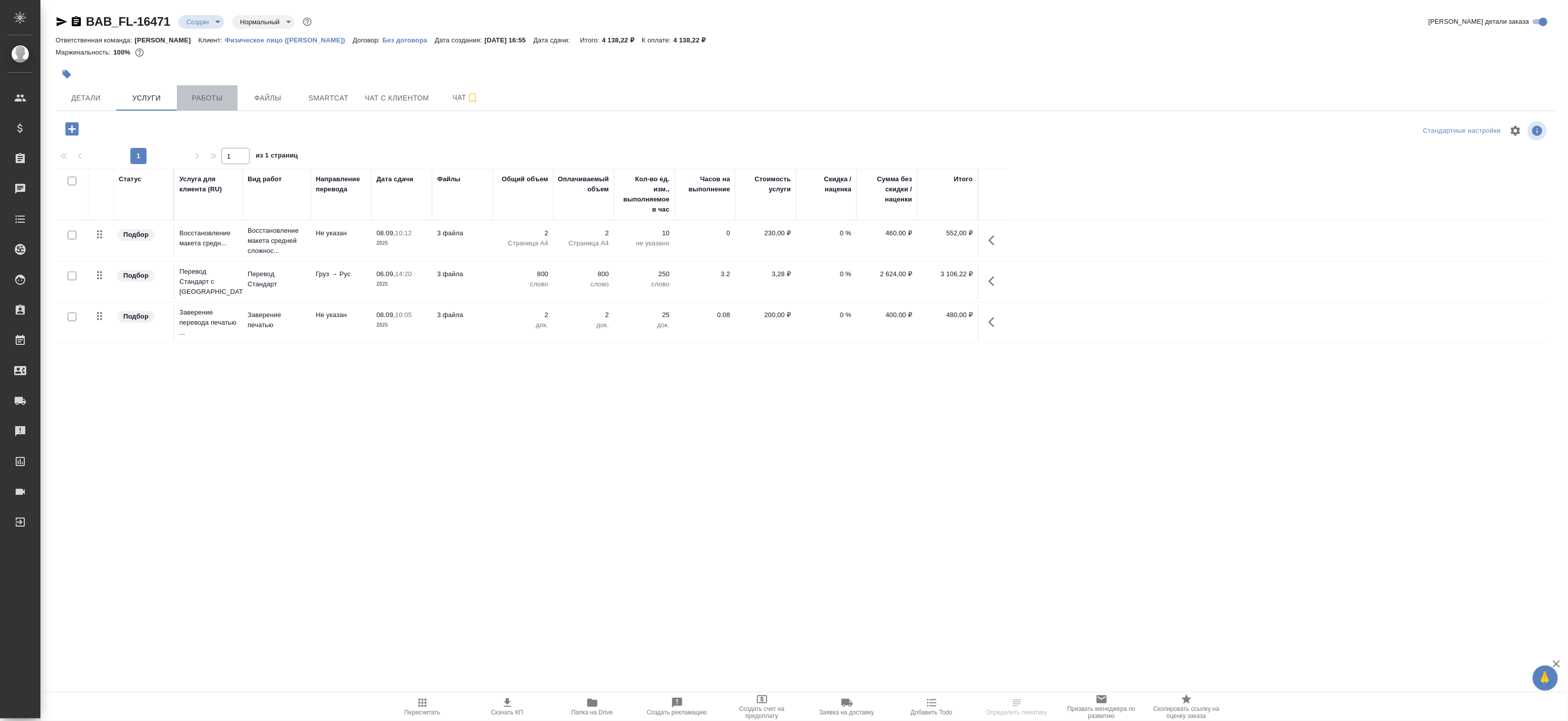
click at [211, 98] on span "Работы" at bounding box center [207, 98] width 49 height 12
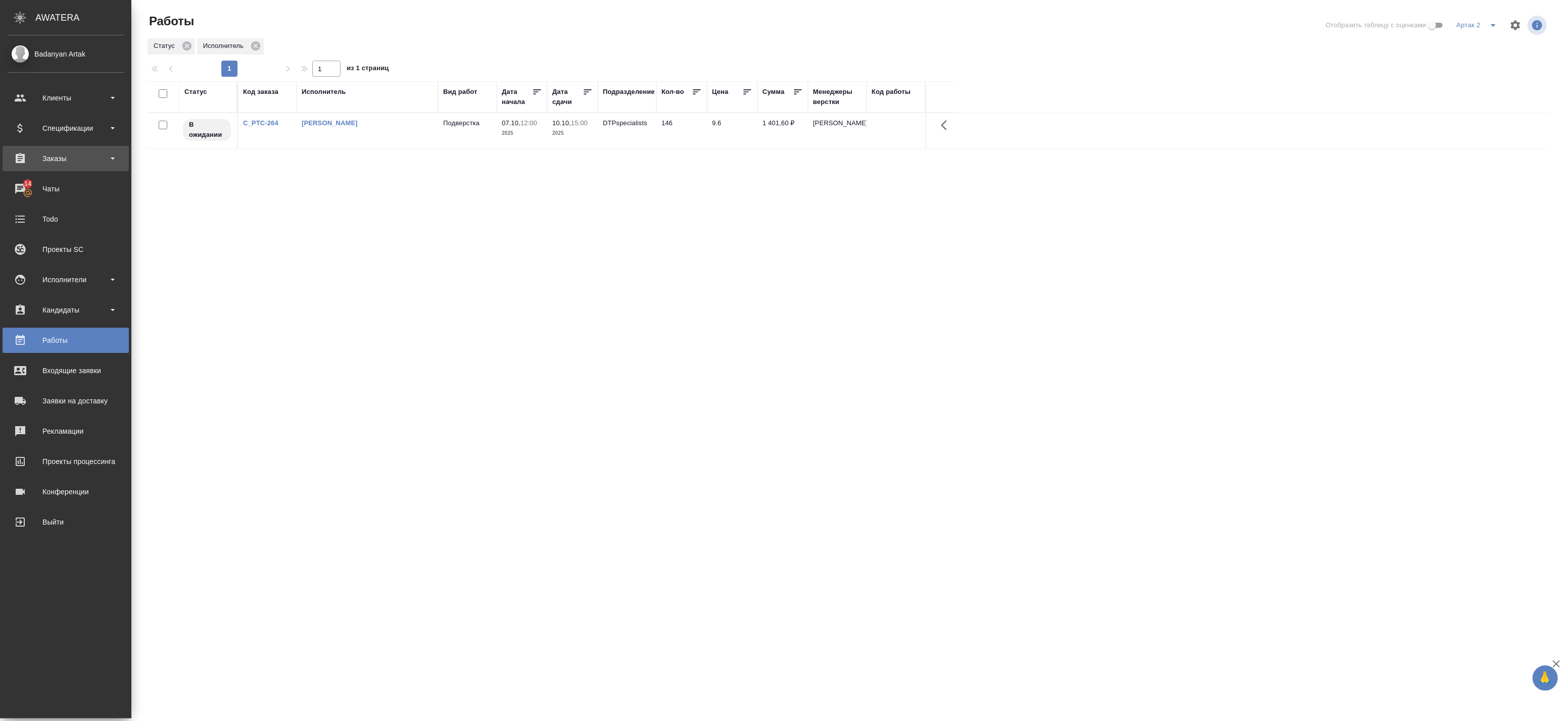
click at [29, 158] on div "Заказы" at bounding box center [66, 159] width 116 height 15
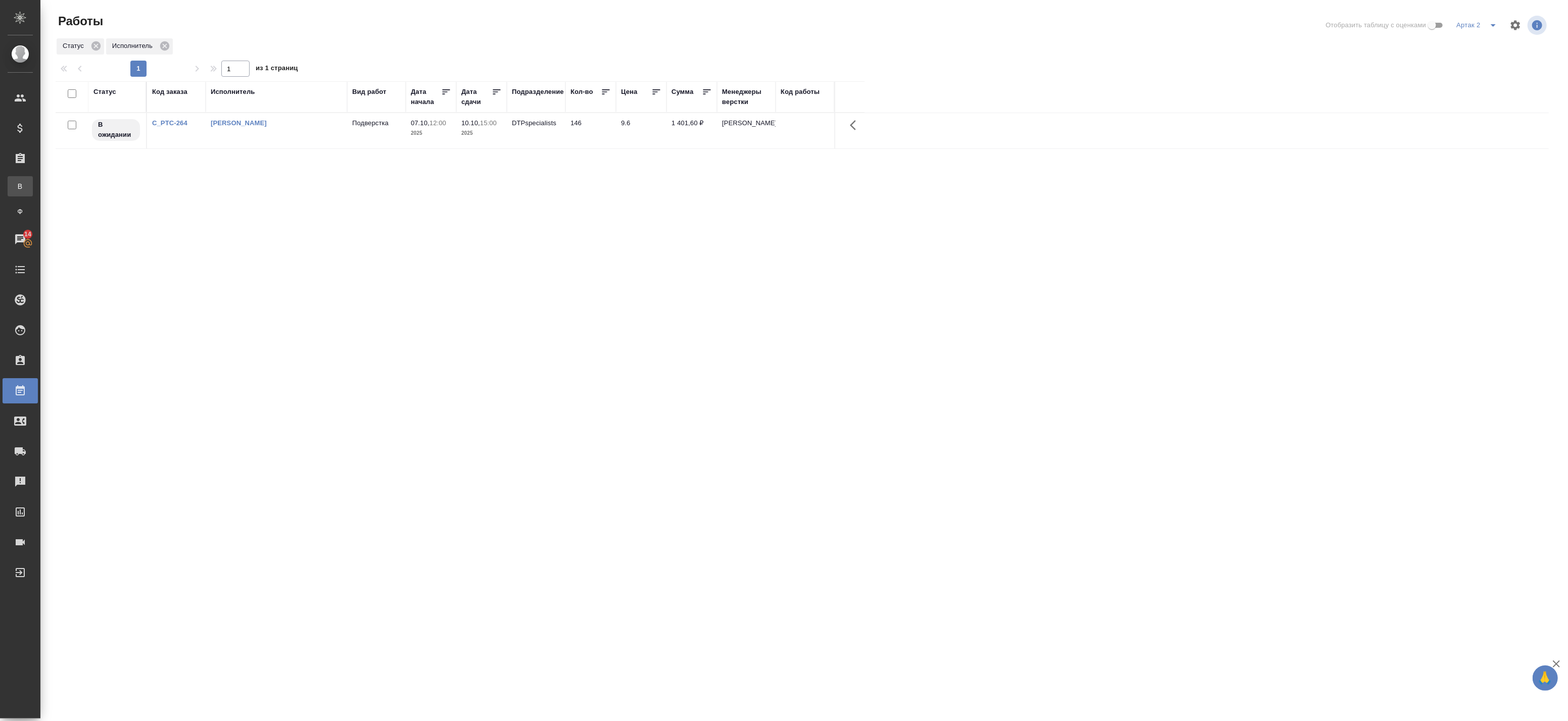
click at [33, 185] on link "В Все заказы" at bounding box center [20, 186] width 25 height 20
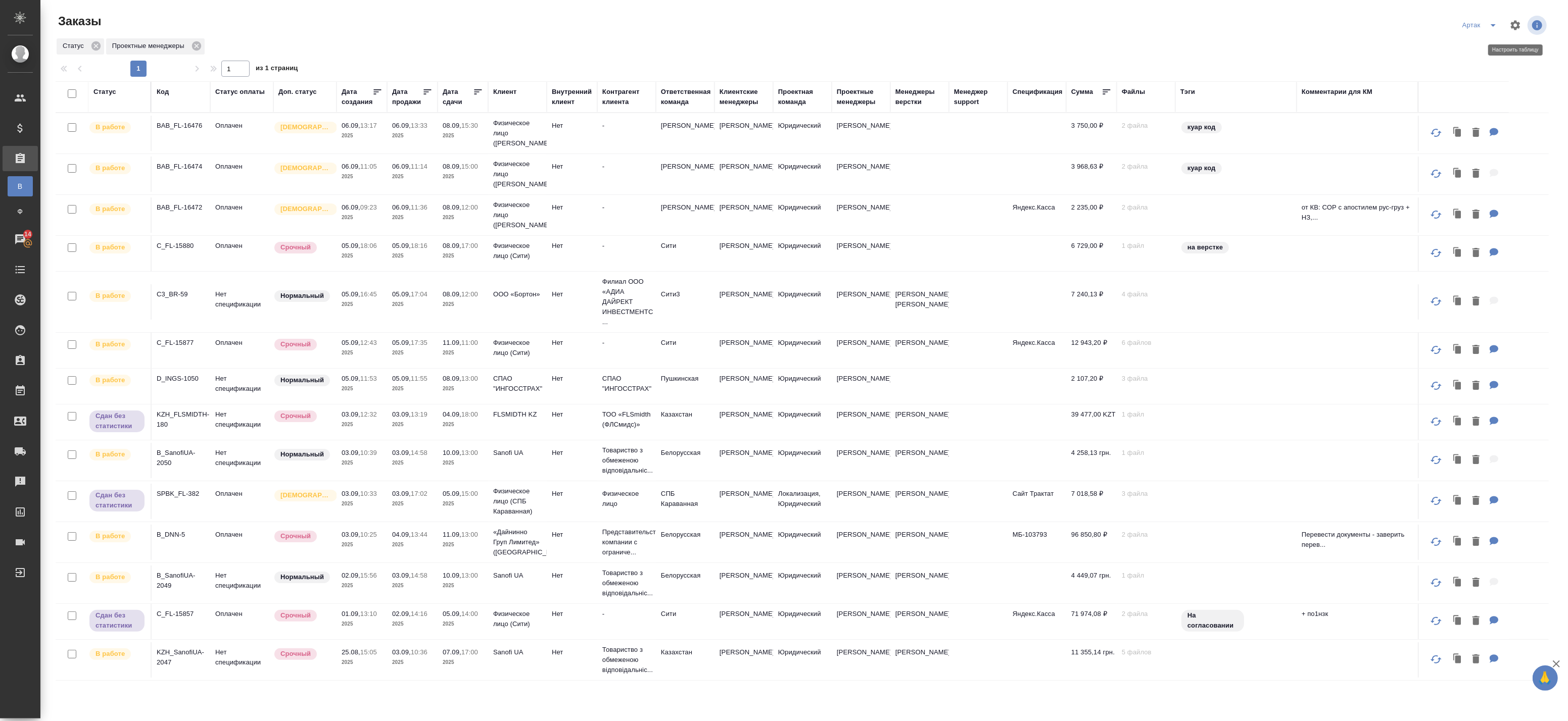
click at [1517, 21] on icon "button" at bounding box center [1516, 25] width 10 height 10
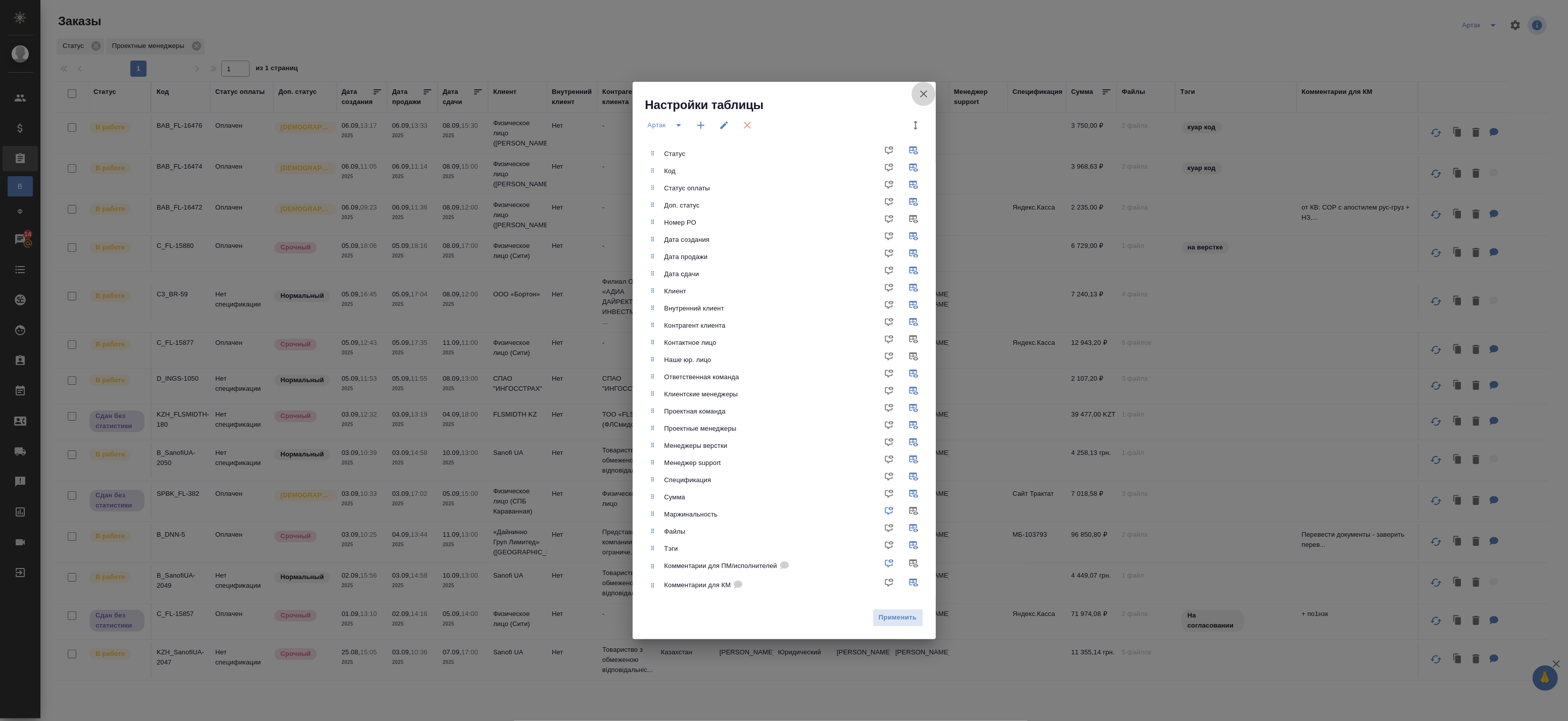
click at [924, 91] on icon "button" at bounding box center [924, 94] width 12 height 12
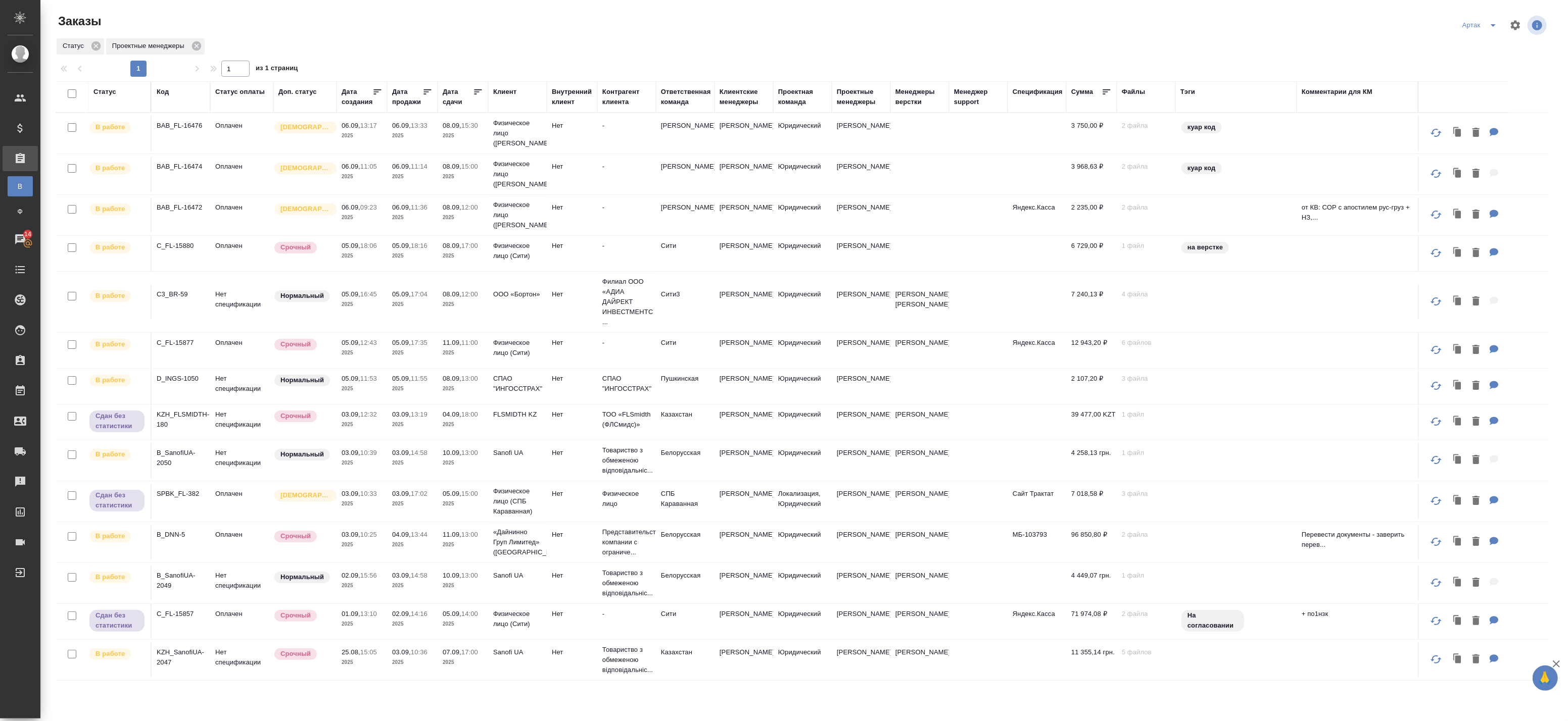
click at [1502, 24] on button "split button" at bounding box center [1493, 25] width 20 height 16
click at [1478, 44] on li "leagal" at bounding box center [1481, 45] width 44 height 16
click at [261, 261] on td "Оплачен" at bounding box center [241, 253] width 63 height 35
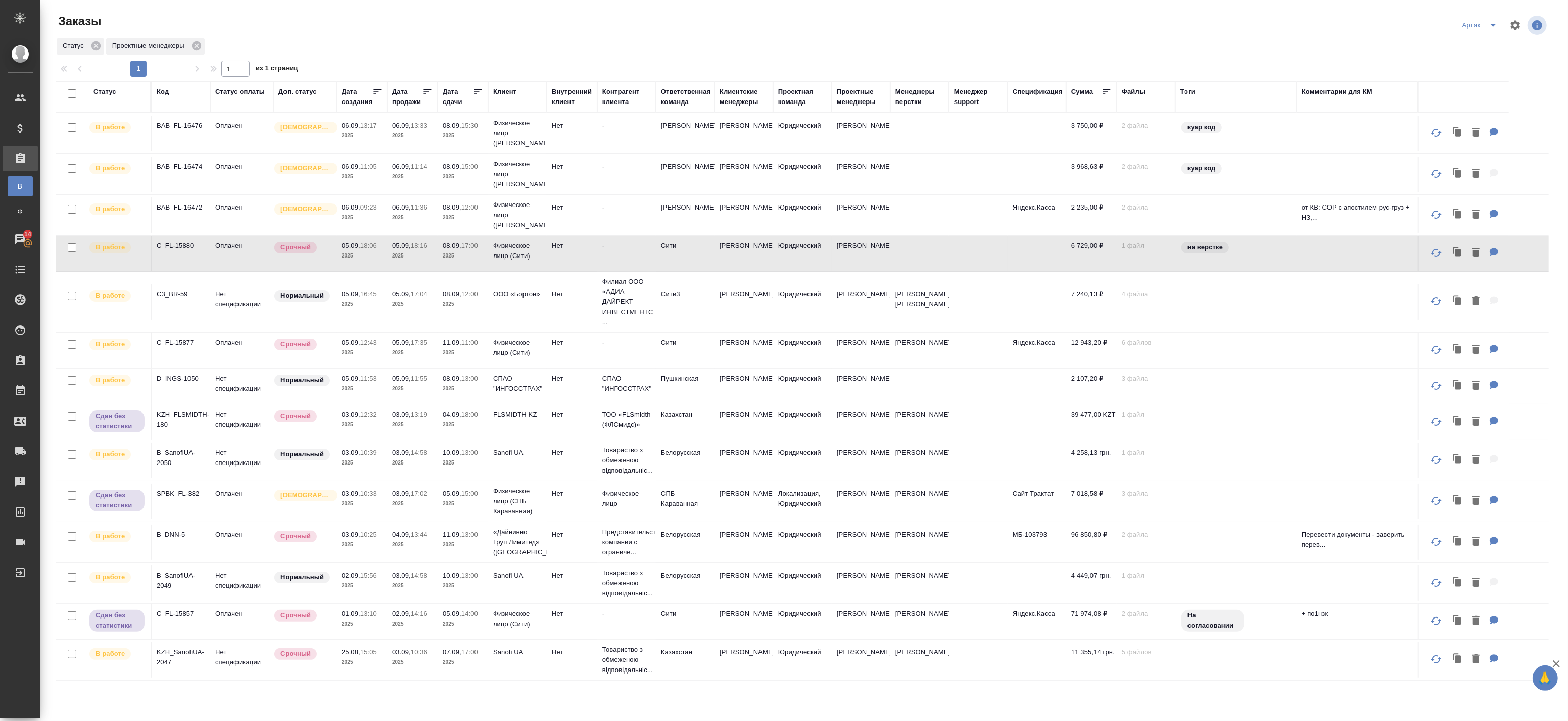
click at [393, 264] on td "05.09, 18:16 2025" at bounding box center [412, 253] width 51 height 35
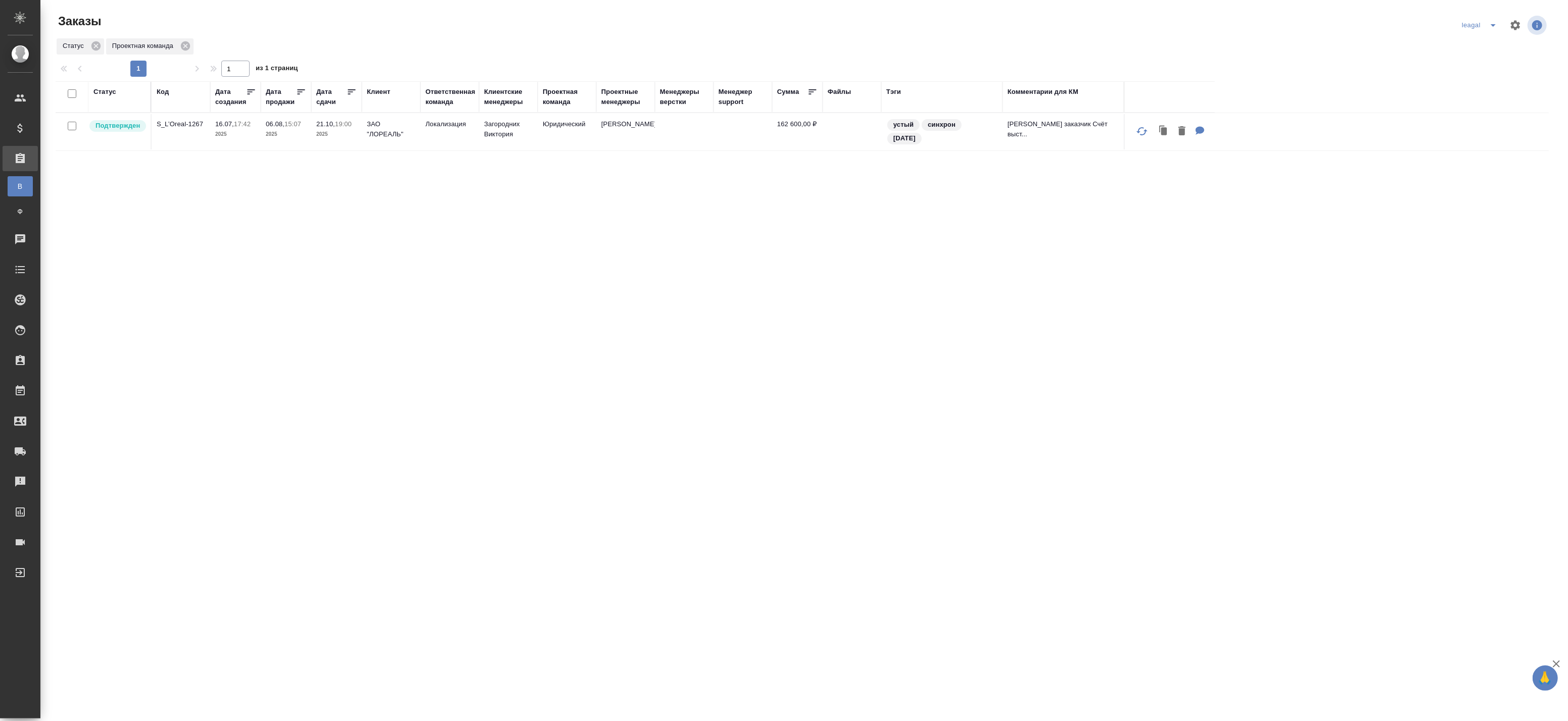
click at [125, 99] on div "Статус" at bounding box center [119, 96] width 52 height 20
click at [105, 94] on div "Статус" at bounding box center [105, 91] width 23 height 10
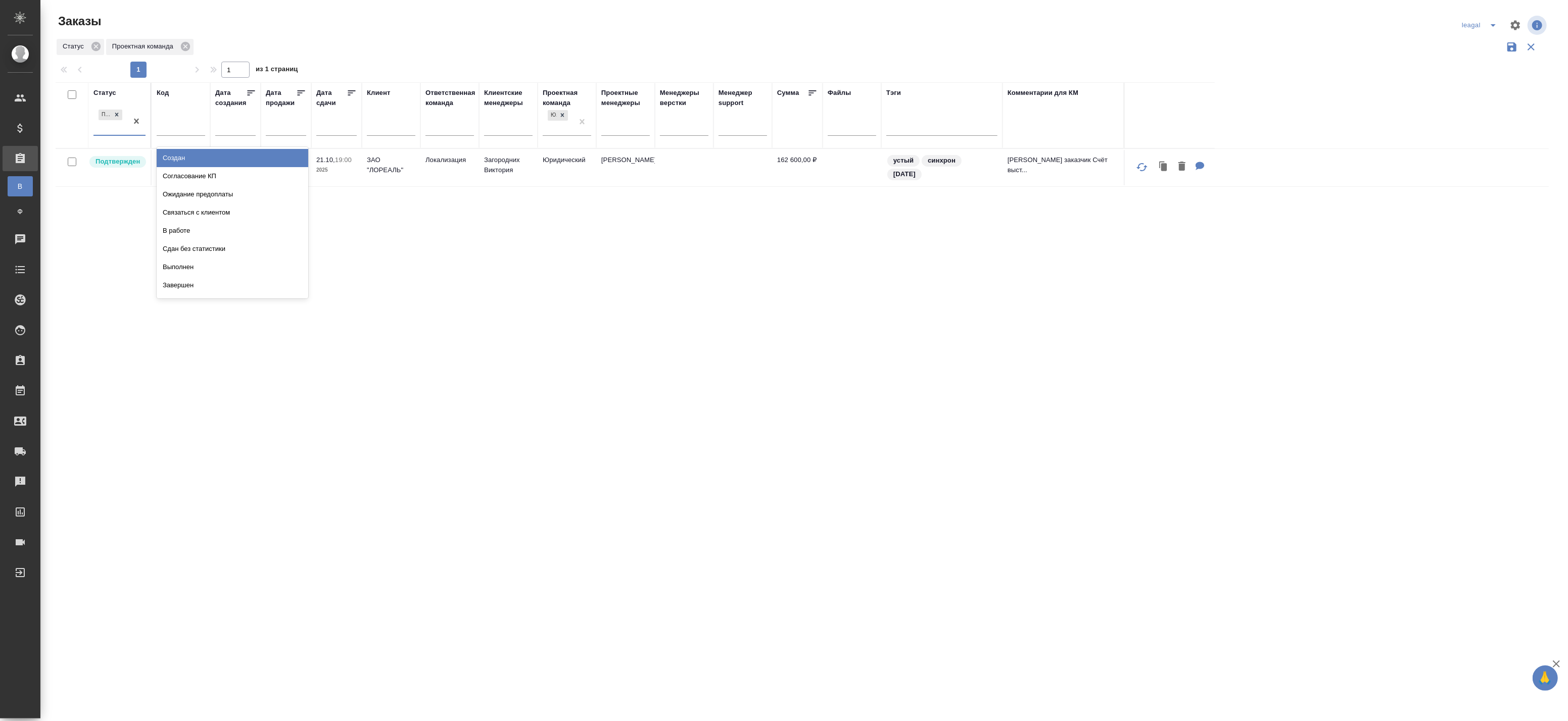
click at [113, 128] on div "Подтвержден" at bounding box center [110, 121] width 34 height 27
click at [208, 231] on div "Завершен" at bounding box center [232, 233] width 152 height 18
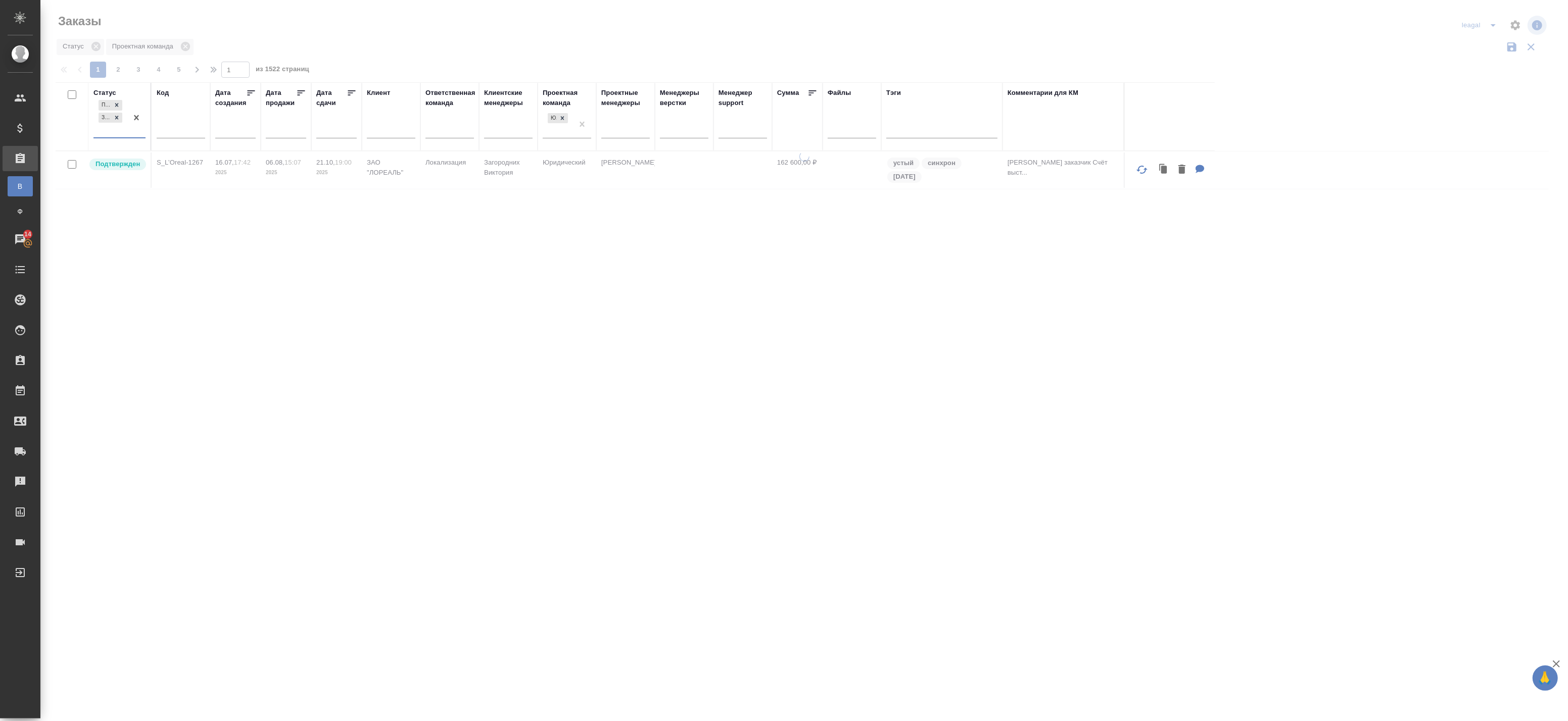
click at [178, 135] on input "text" at bounding box center [181, 132] width 49 height 12
click at [179, 132] on input "text" at bounding box center [181, 132] width 49 height 12
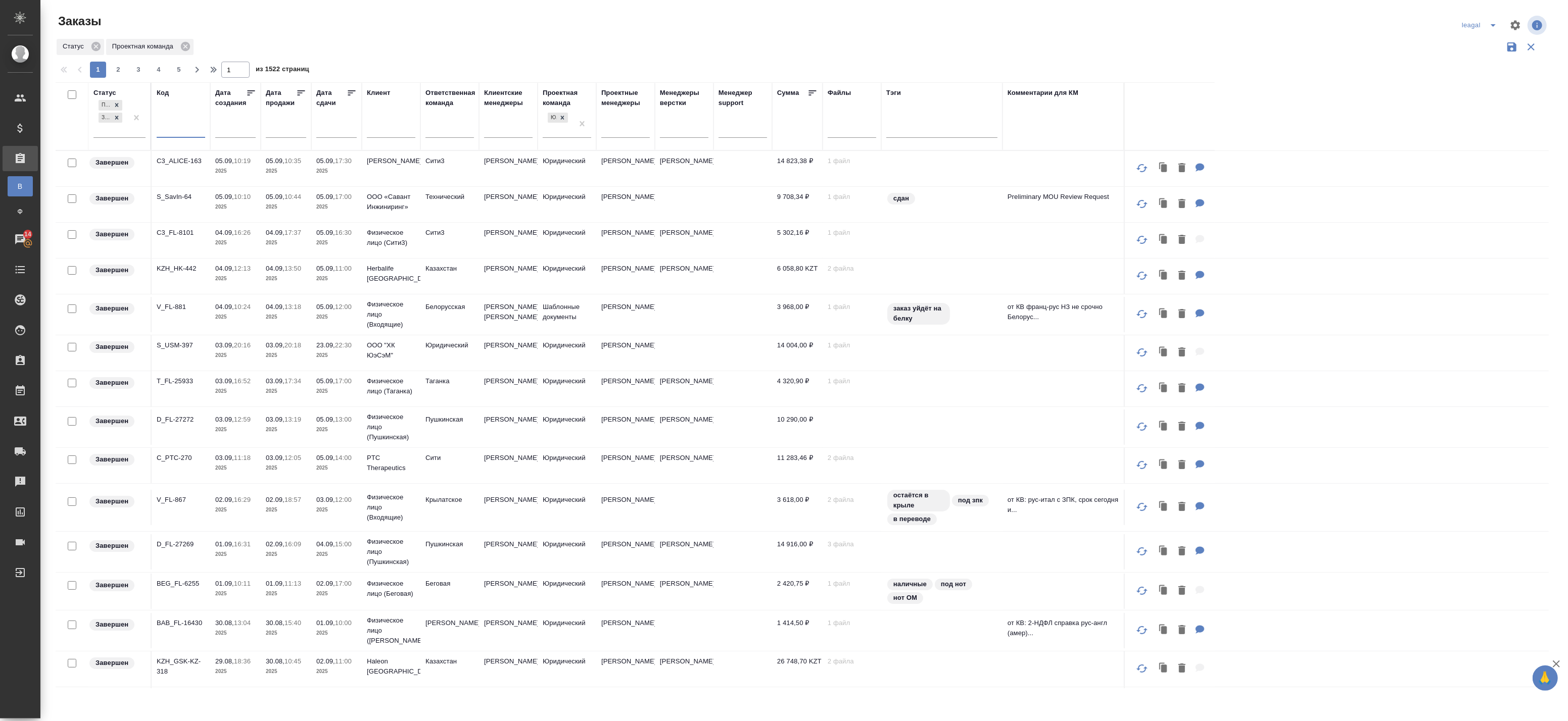
paste input "BAB_FL-15972"
type input "BAB_FL-15972"
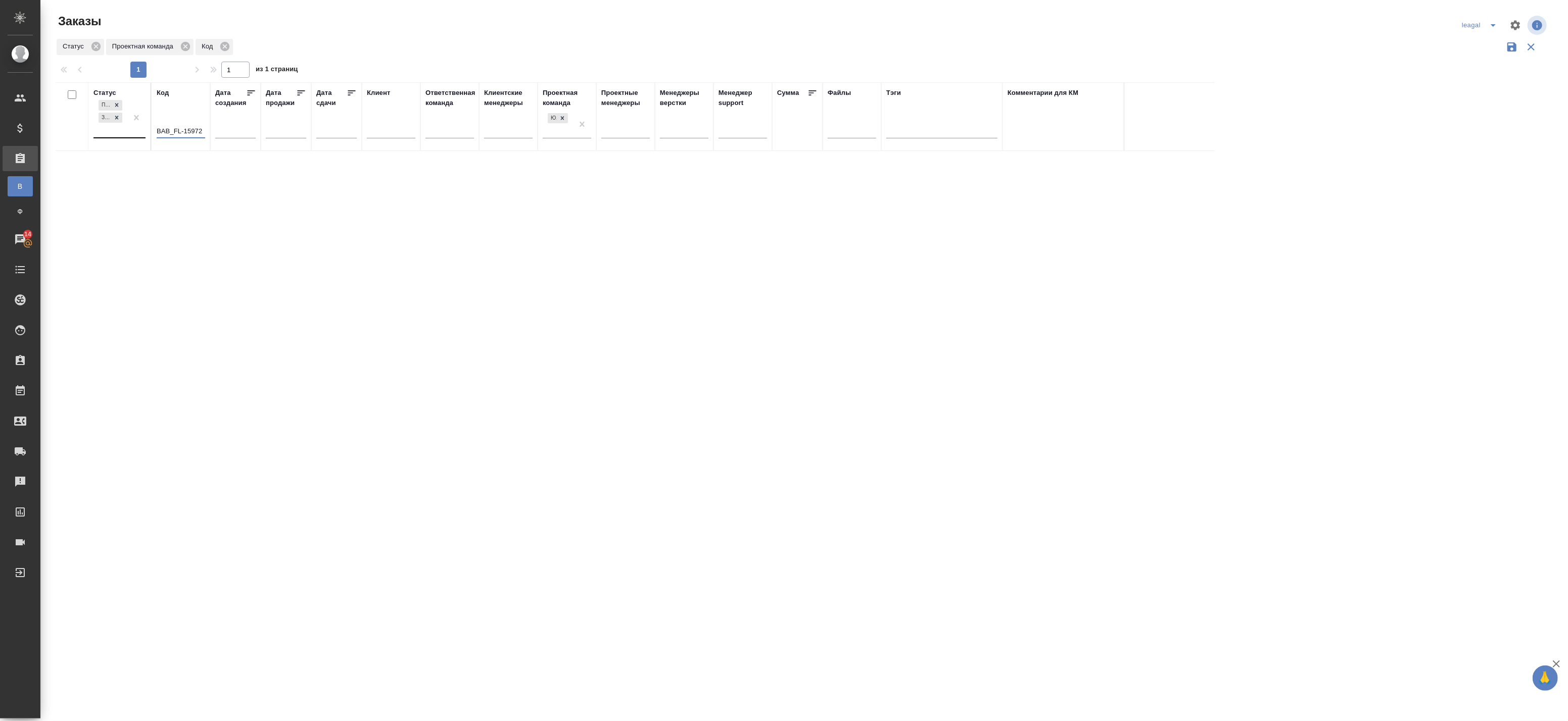
click at [121, 132] on div "Подтвержден Завершен" at bounding box center [110, 117] width 34 height 39
click at [211, 226] on div "Выполнен" at bounding box center [232, 235] width 152 height 18
click at [118, 144] on div "Подтвержден Завершен Выполнен" at bounding box center [110, 123] width 34 height 52
click at [195, 249] on div "В работе" at bounding box center [232, 246] width 152 height 18
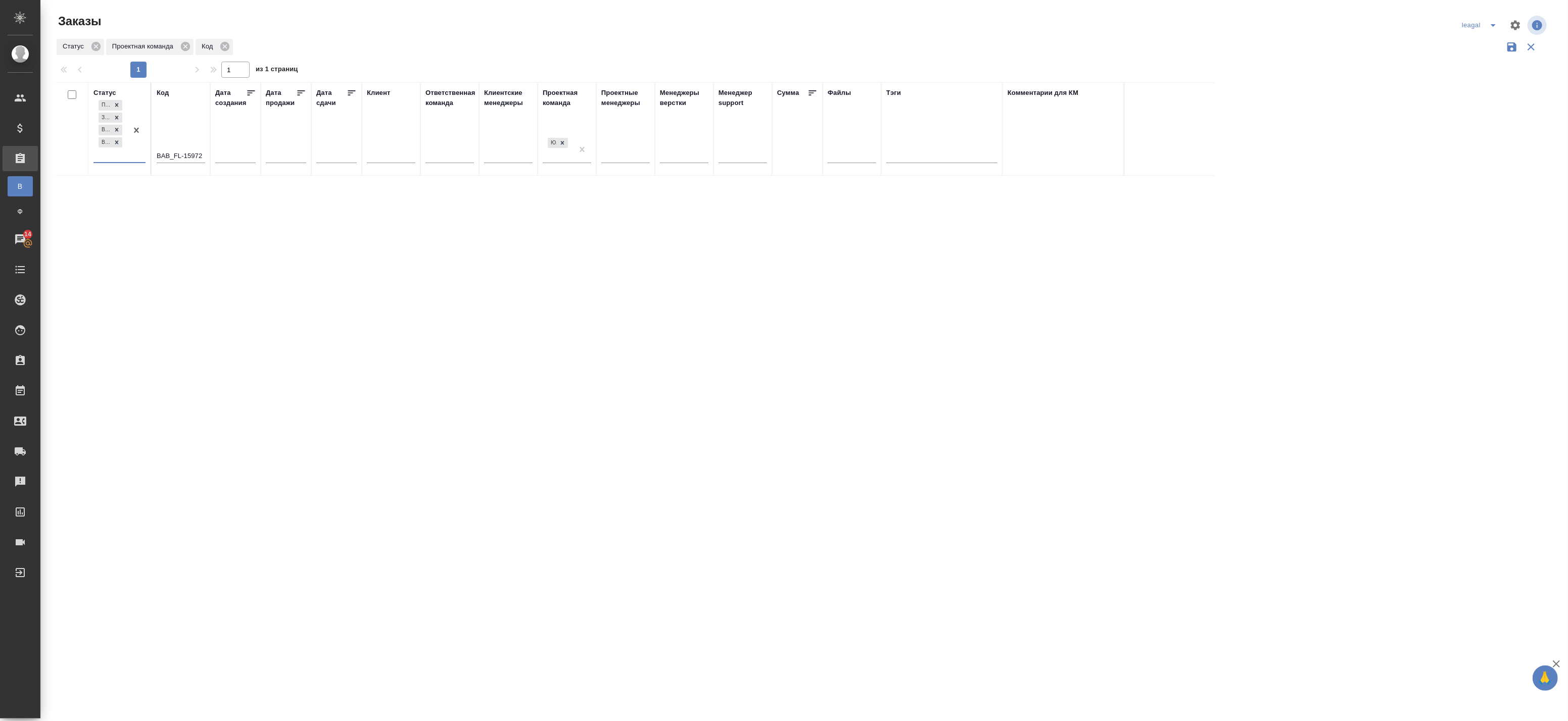
click at [115, 154] on div "Подтвержден Завершен Выполнен В работе" at bounding box center [110, 130] width 34 height 64
click at [303, 209] on td "18.06, 17:44 2025" at bounding box center [285, 195] width 51 height 35
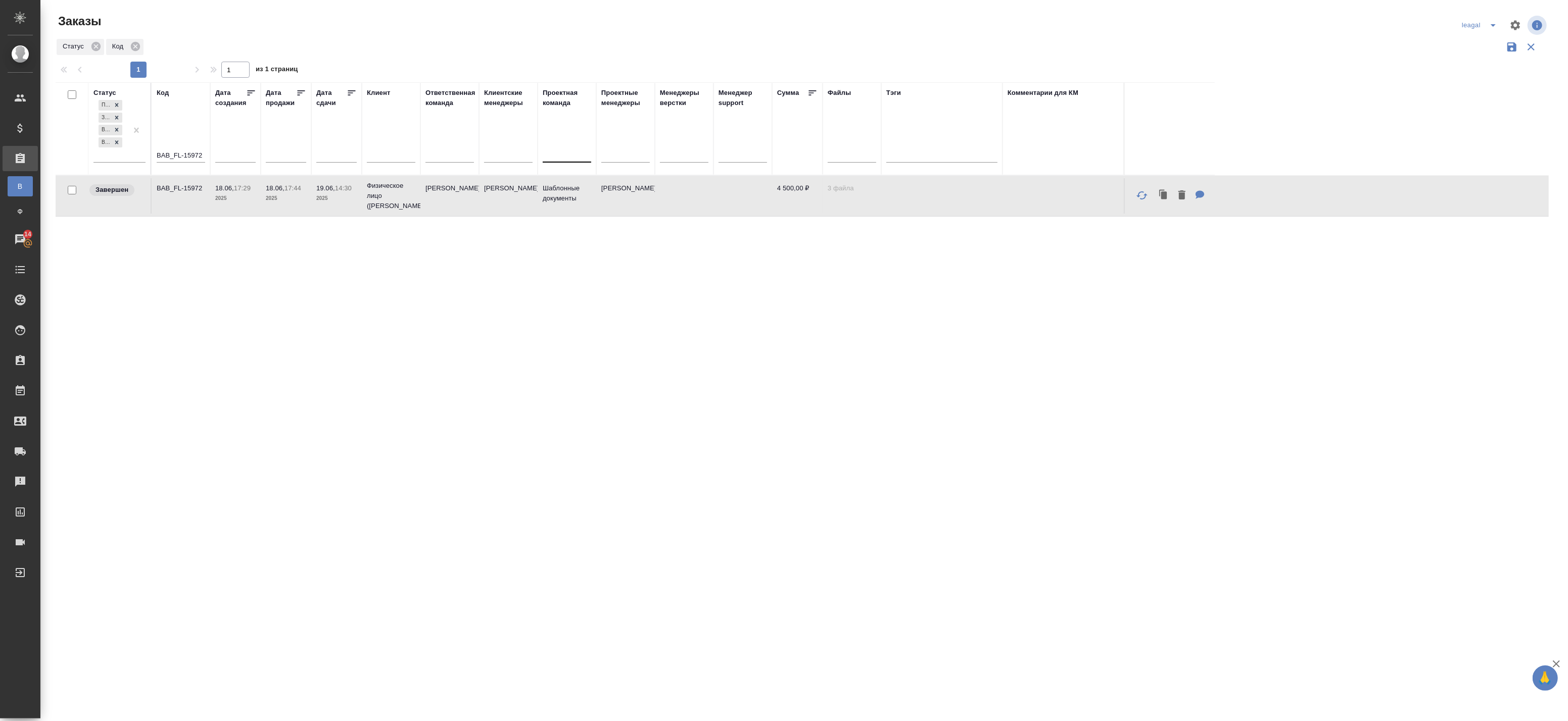
click at [344, 206] on td "19.06, 14:30 2025" at bounding box center [336, 195] width 51 height 35
click at [1488, 21] on icon "split button" at bounding box center [1493, 26] width 12 height 12
click at [1481, 44] on li "Артак" at bounding box center [1481, 45] width 44 height 16
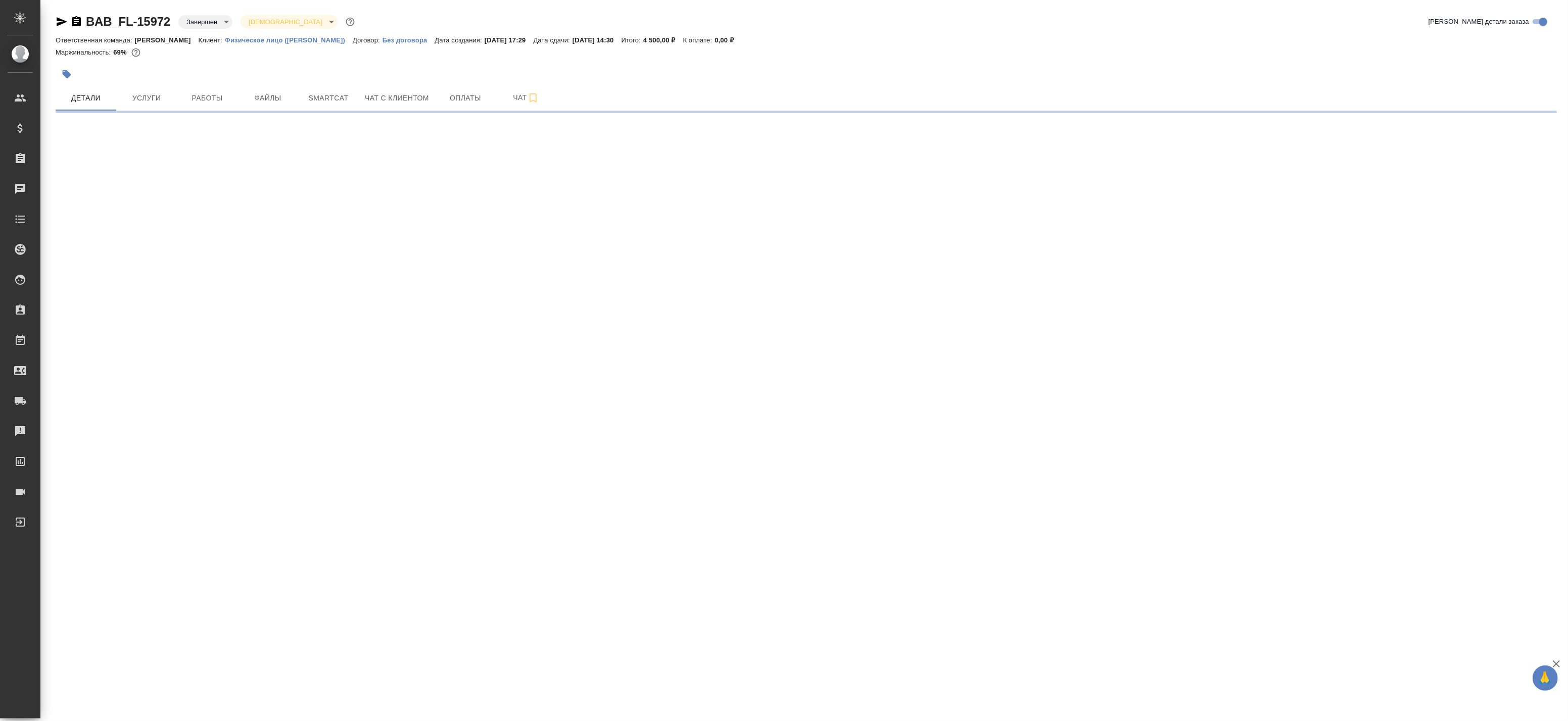
select select "RU"
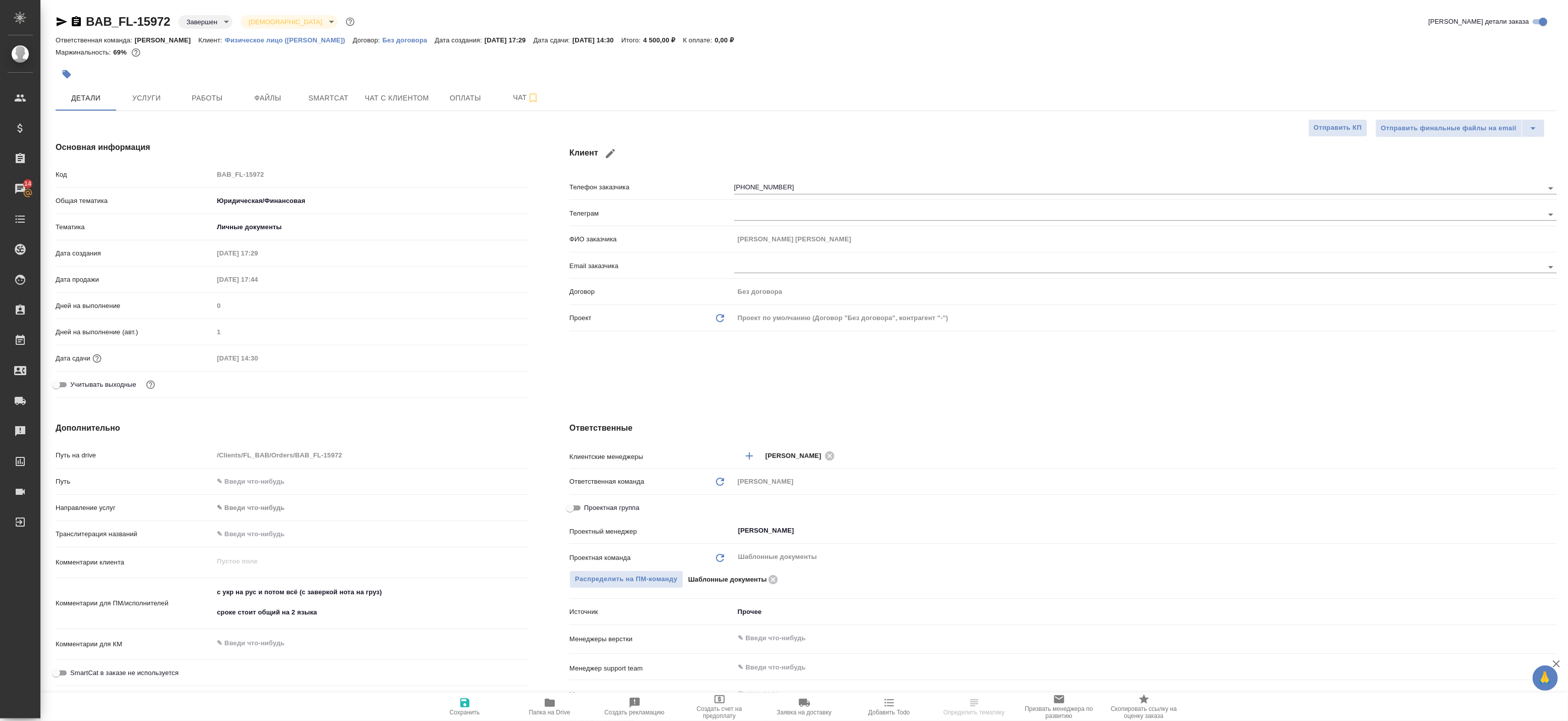
type textarea "x"
click at [559, 708] on span "Папка на Drive" at bounding box center [549, 706] width 73 height 19
type textarea "x"
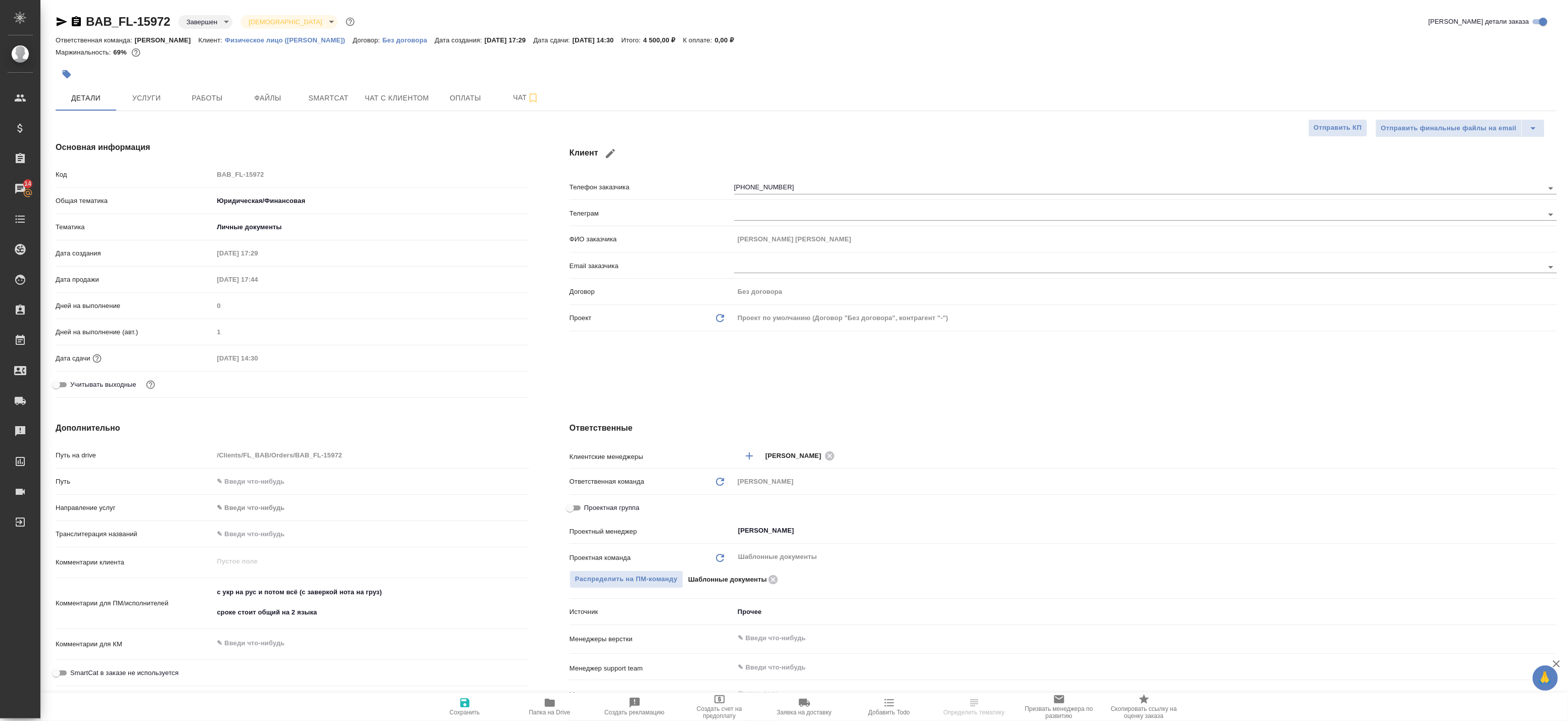
type textarea "x"
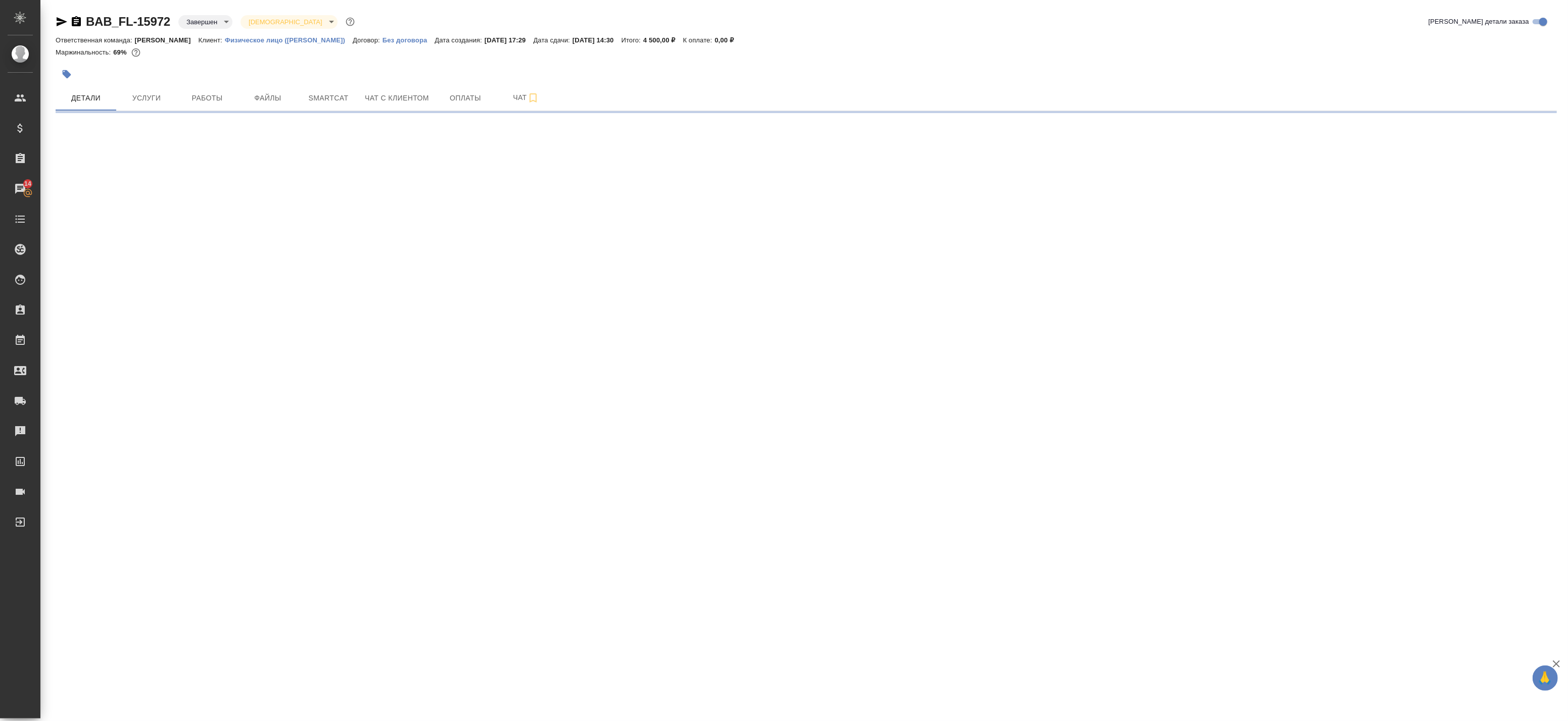
select select "RU"
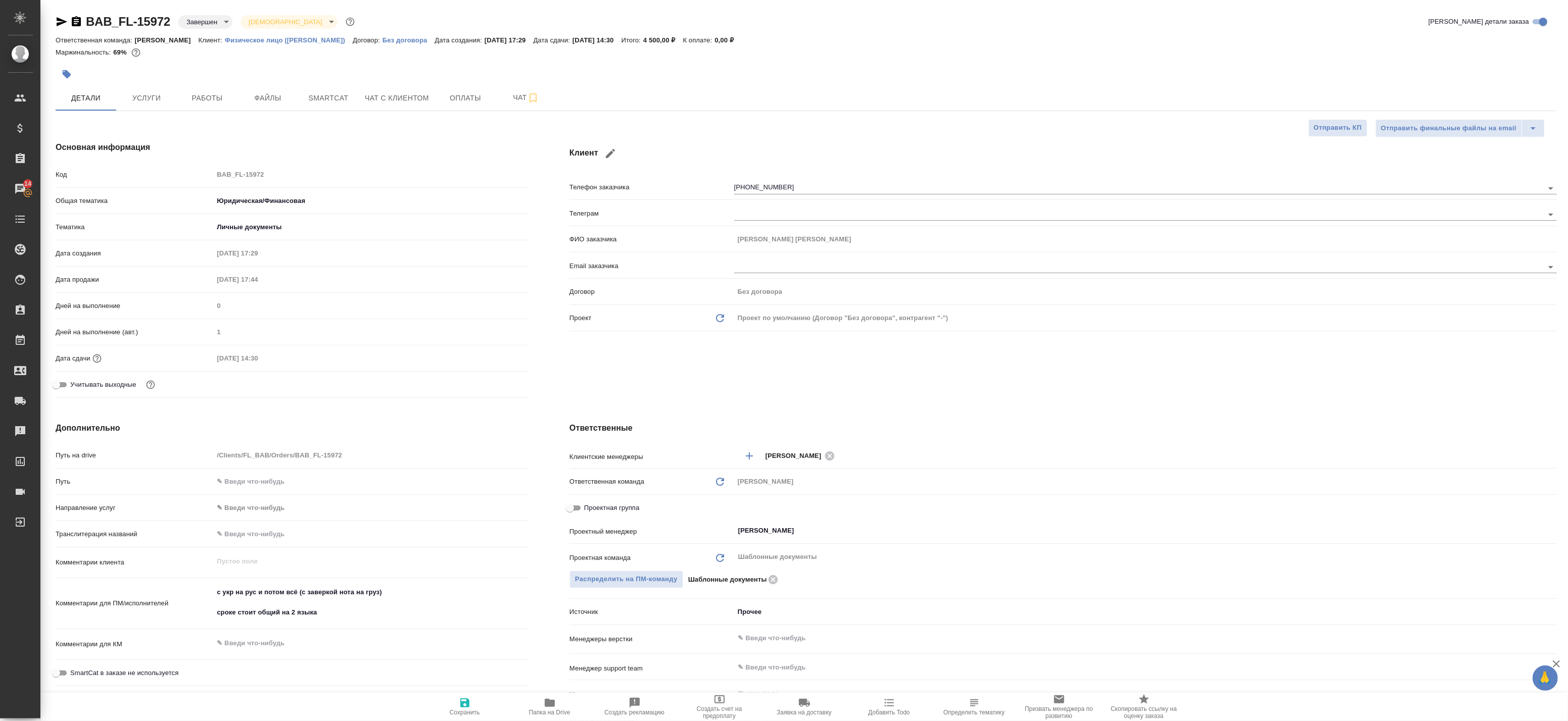
type textarea "x"
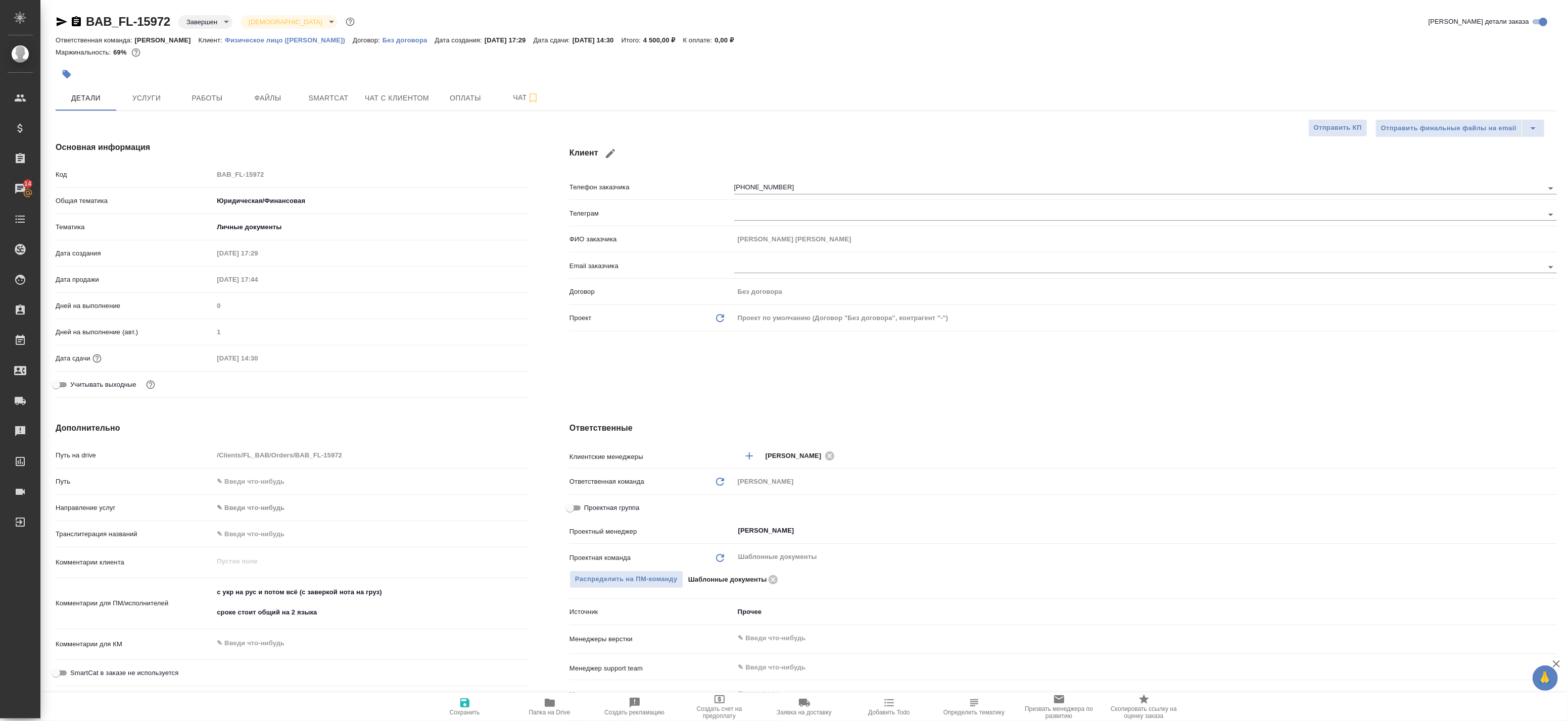
type textarea "x"
click at [218, 87] on button "Работы" at bounding box center [207, 98] width 61 height 25
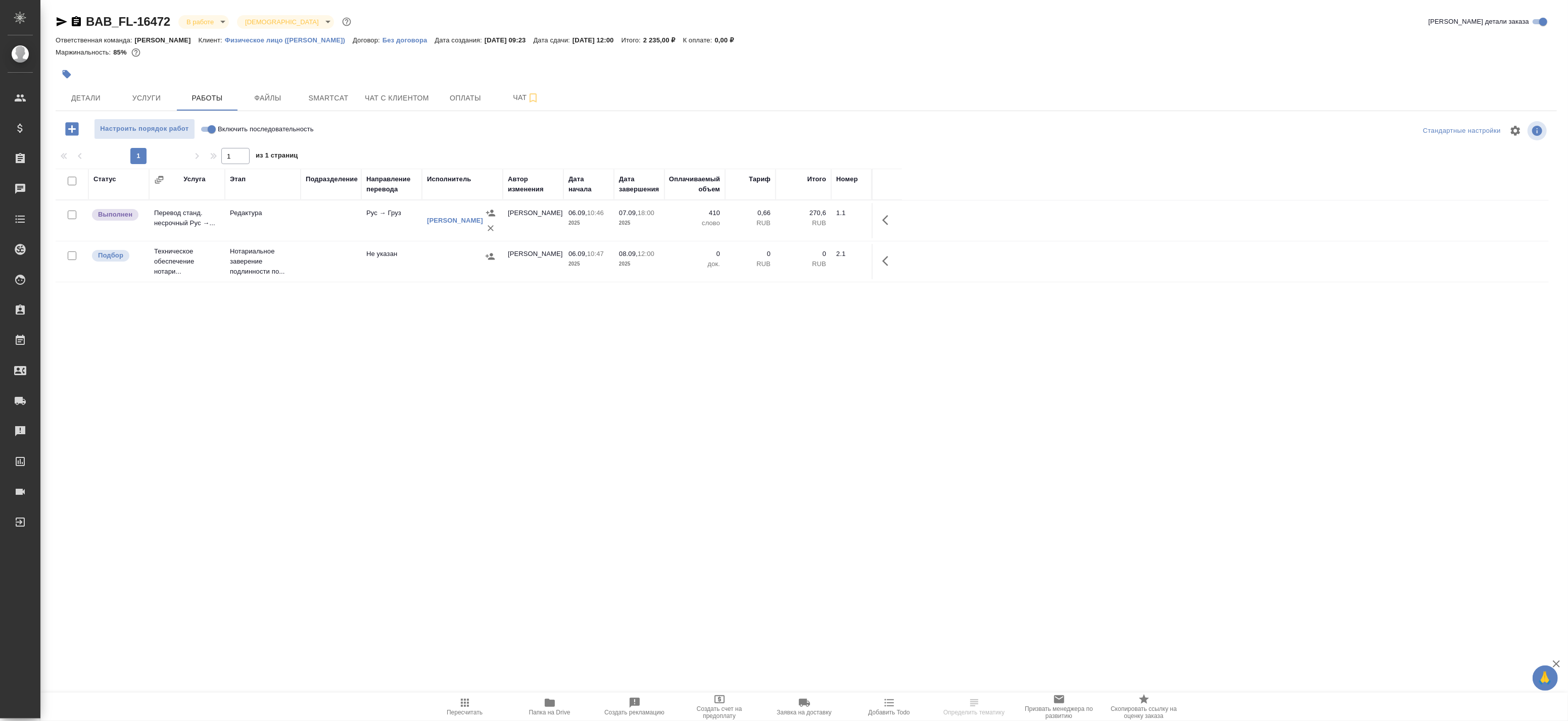
click at [559, 710] on span "Папка на Drive" at bounding box center [550, 713] width 42 height 7
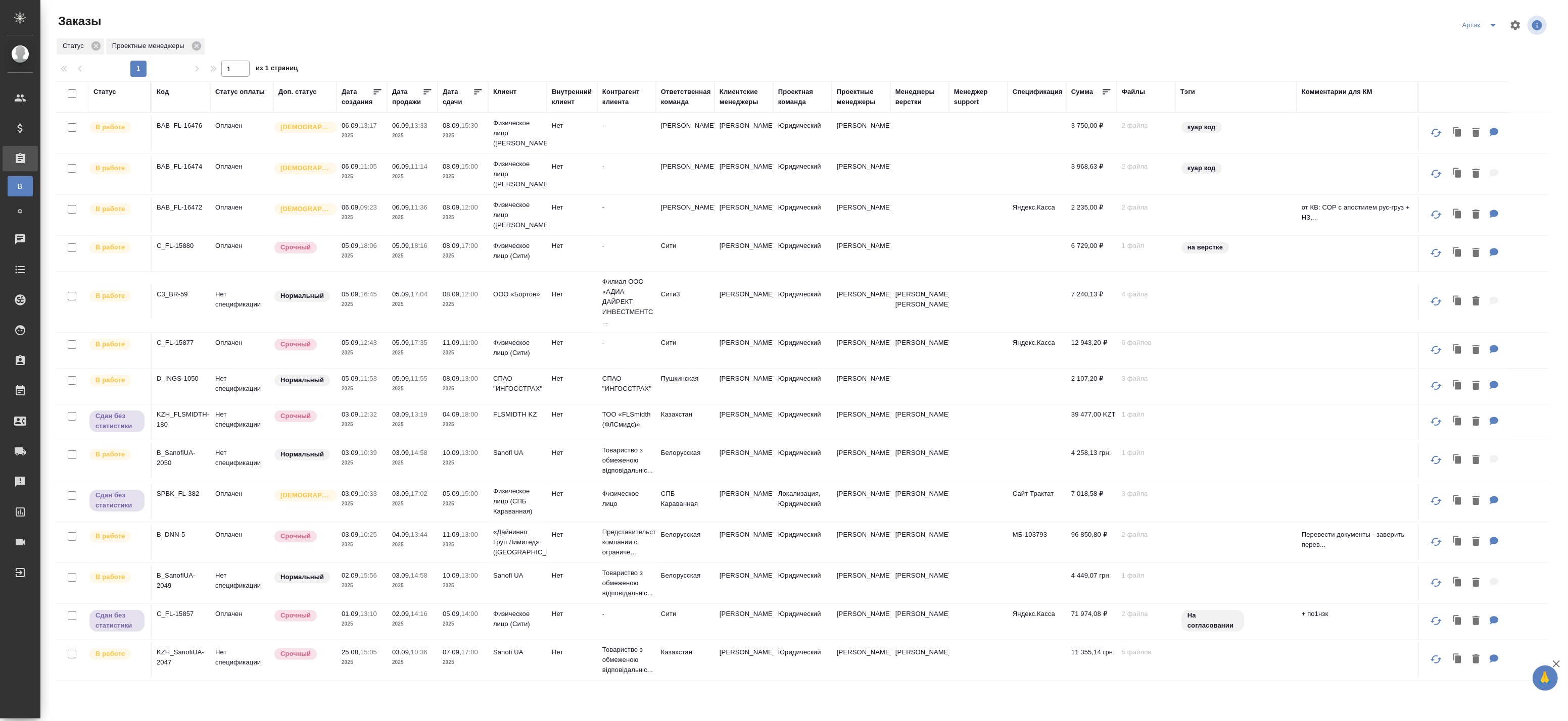
click at [475, 92] on icon at bounding box center [478, 91] width 8 height 5
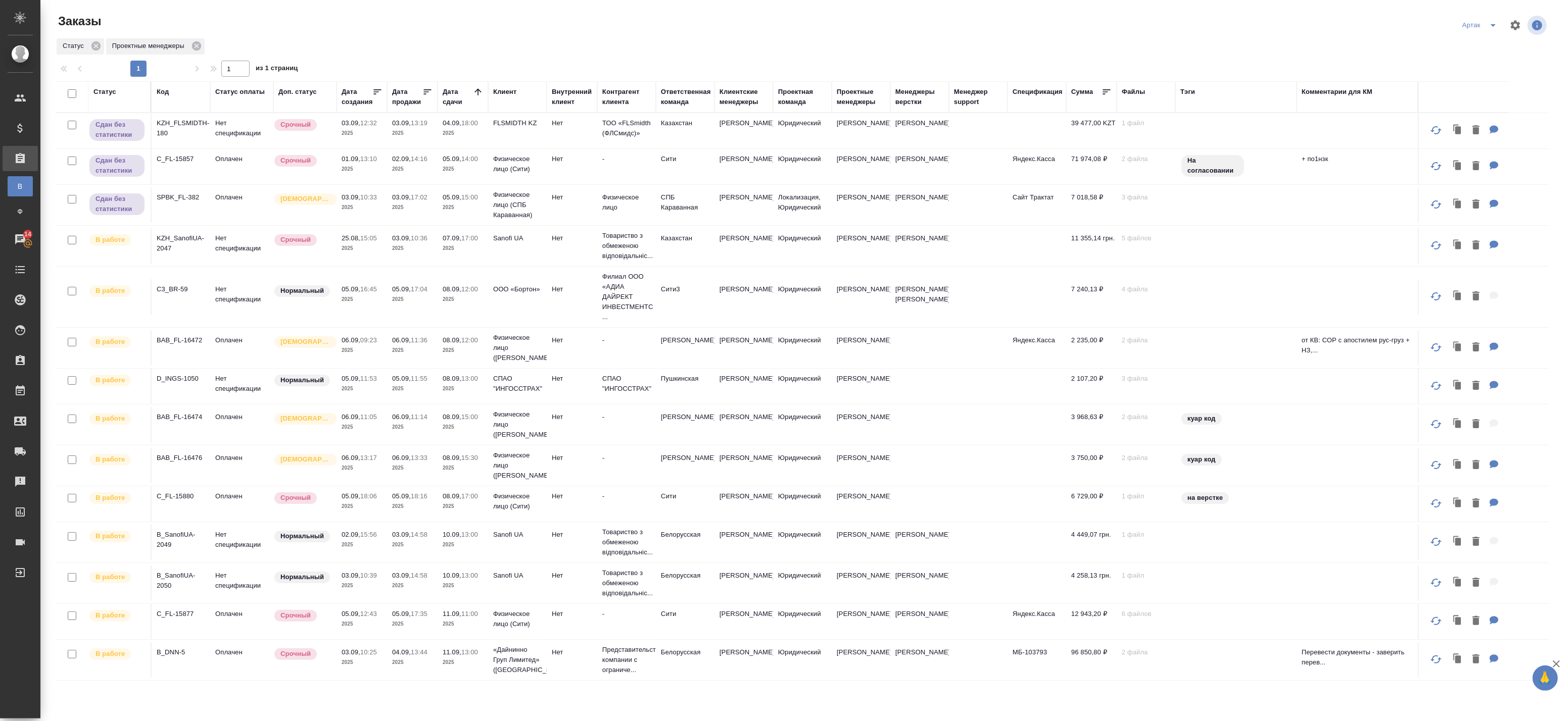
click at [471, 253] on p "2025" at bounding box center [463, 249] width 40 height 10
